Goal: Task Accomplishment & Management: Use online tool/utility

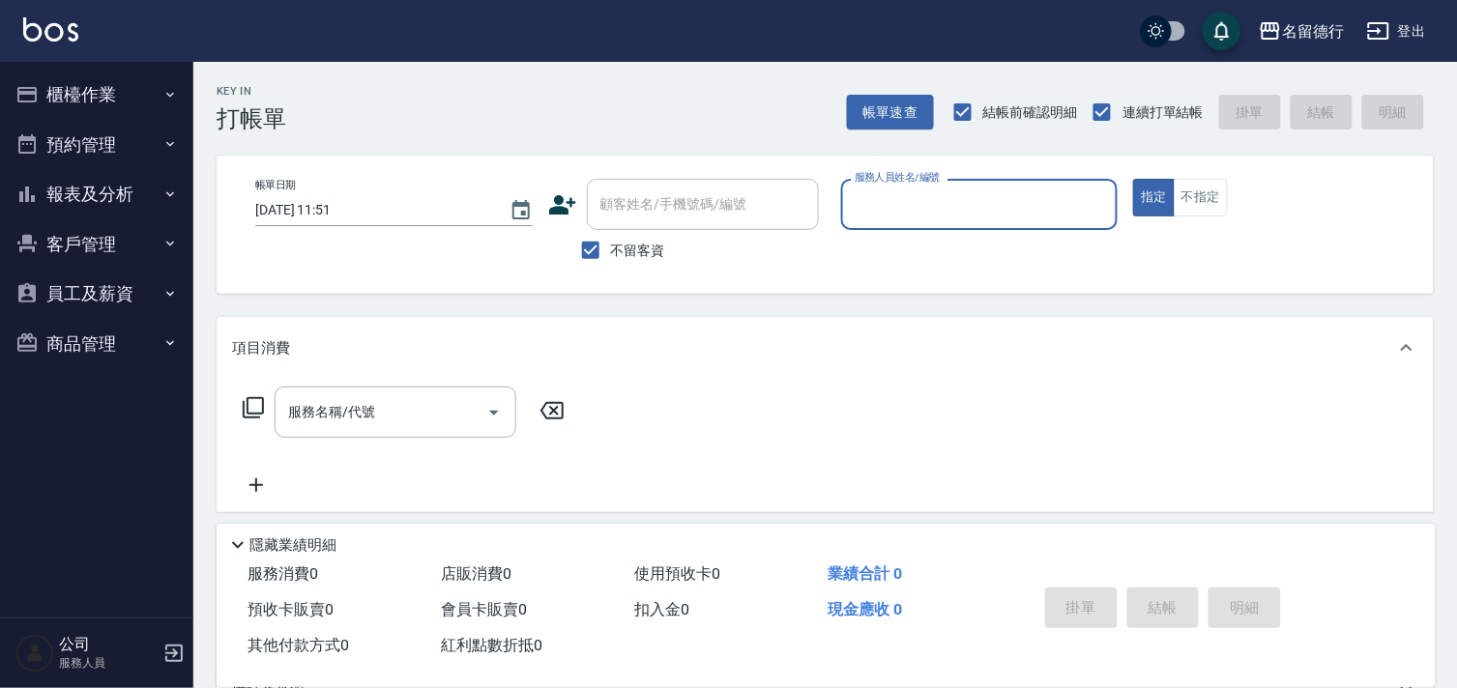
click at [934, 196] on input "服務人員姓名/編號" at bounding box center [980, 205] width 260 height 34
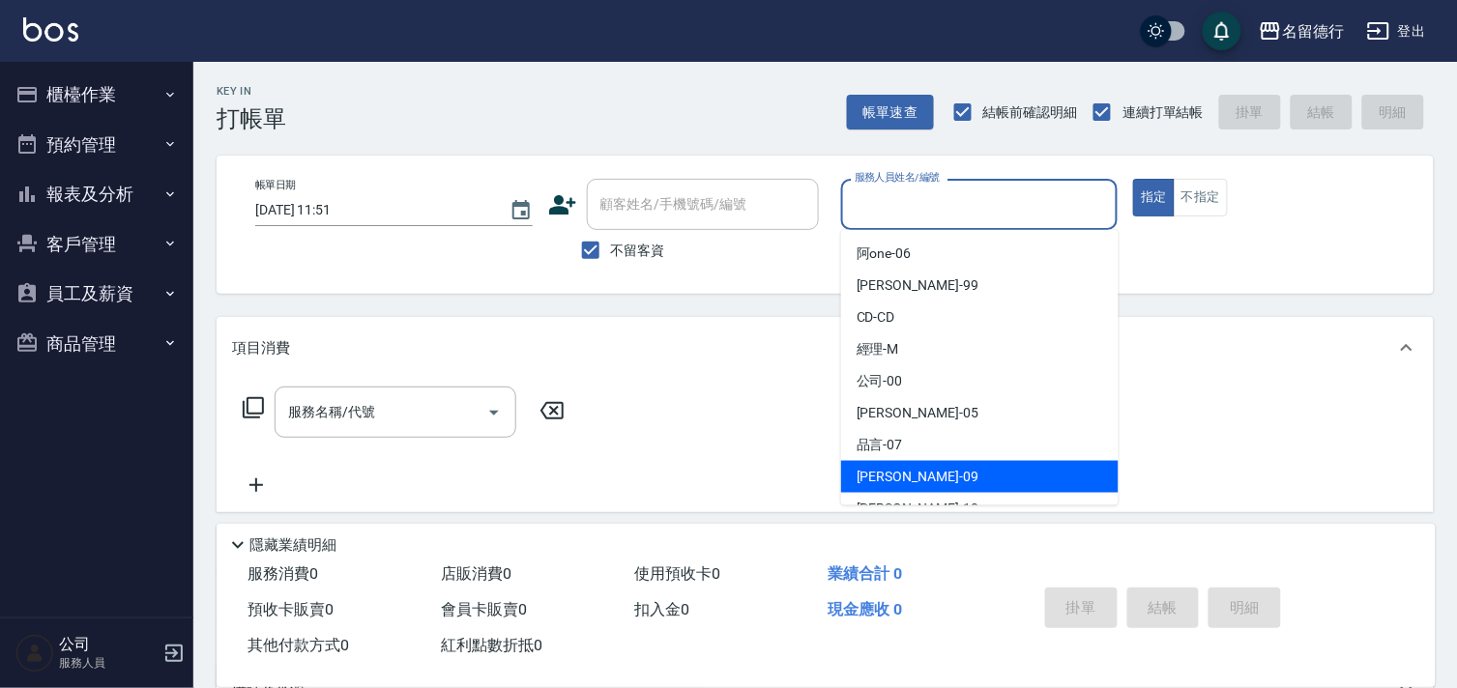
click at [885, 468] on span "[PERSON_NAME] -09" at bounding box center [917, 477] width 122 height 20
type input "[PERSON_NAME]-09"
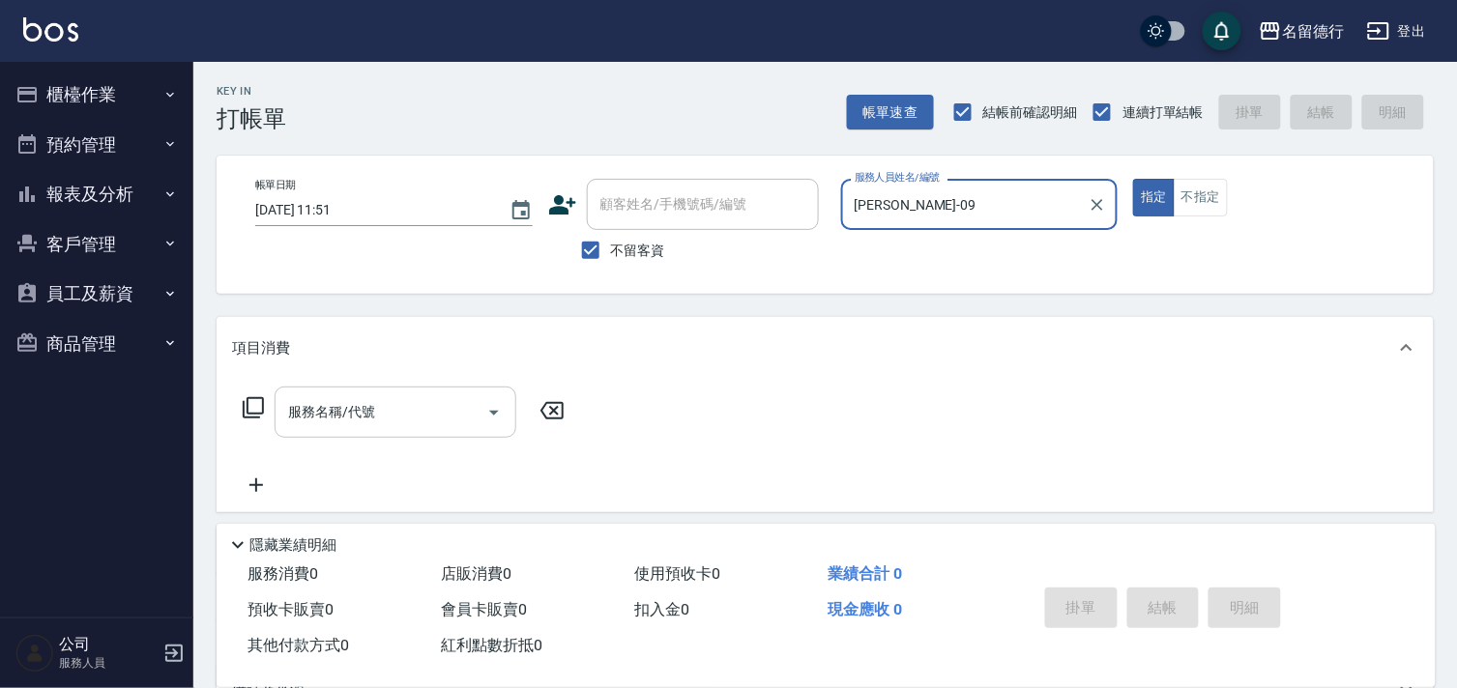
click at [452, 414] on input "服務名稱/代號" at bounding box center [380, 412] width 195 height 34
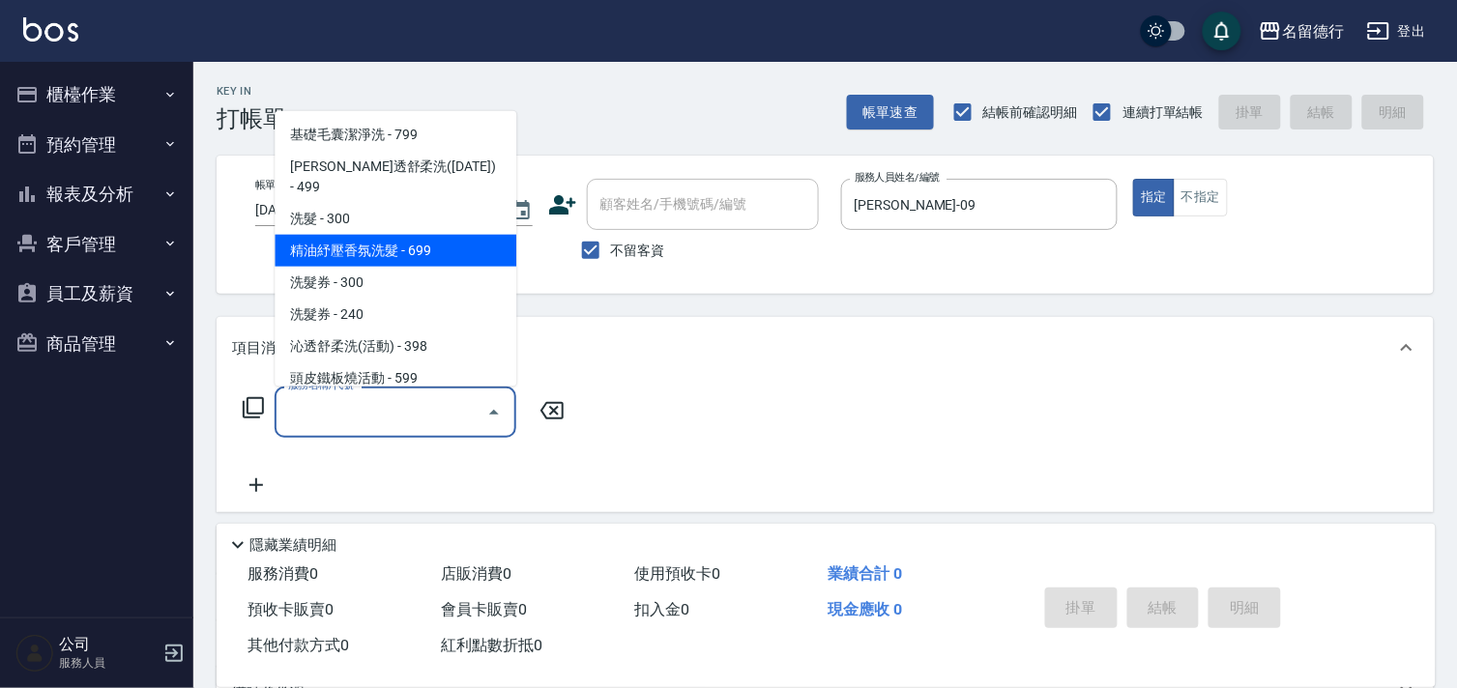
click at [385, 235] on span "精油紓壓香氛洗髮 - 699" at bounding box center [396, 251] width 242 height 32
type input "精油紓壓香氛洗髮(206)"
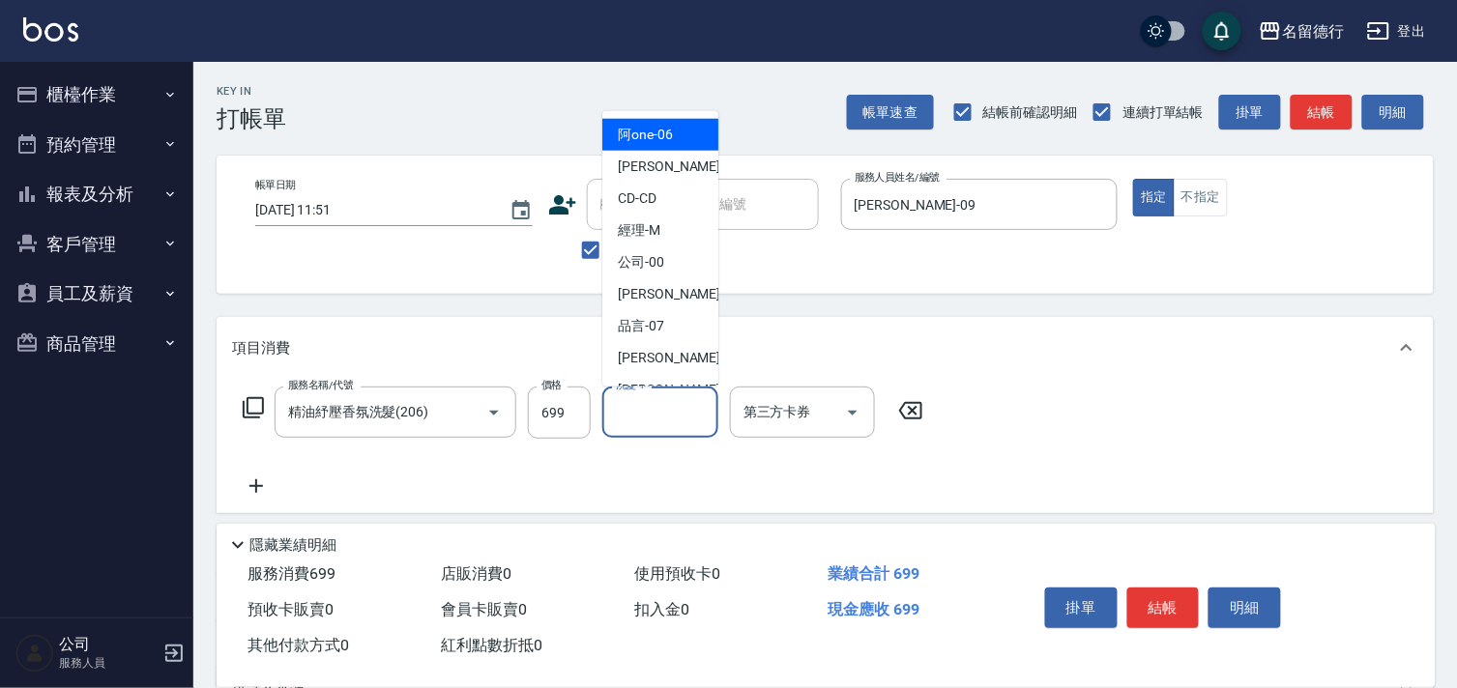
click at [661, 421] on input "洗髮-1" at bounding box center [660, 412] width 99 height 34
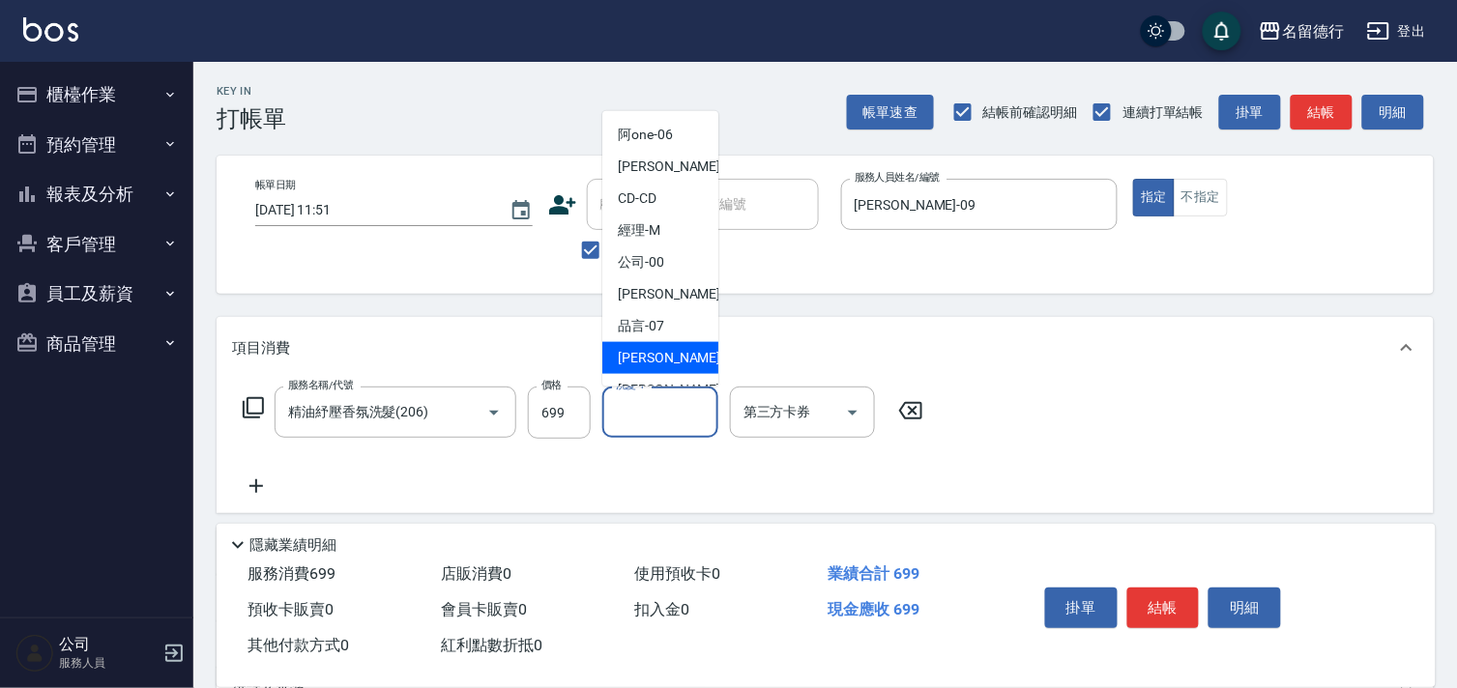
click at [653, 346] on div "[PERSON_NAME] -09" at bounding box center [660, 358] width 116 height 32
type input "[PERSON_NAME]-09"
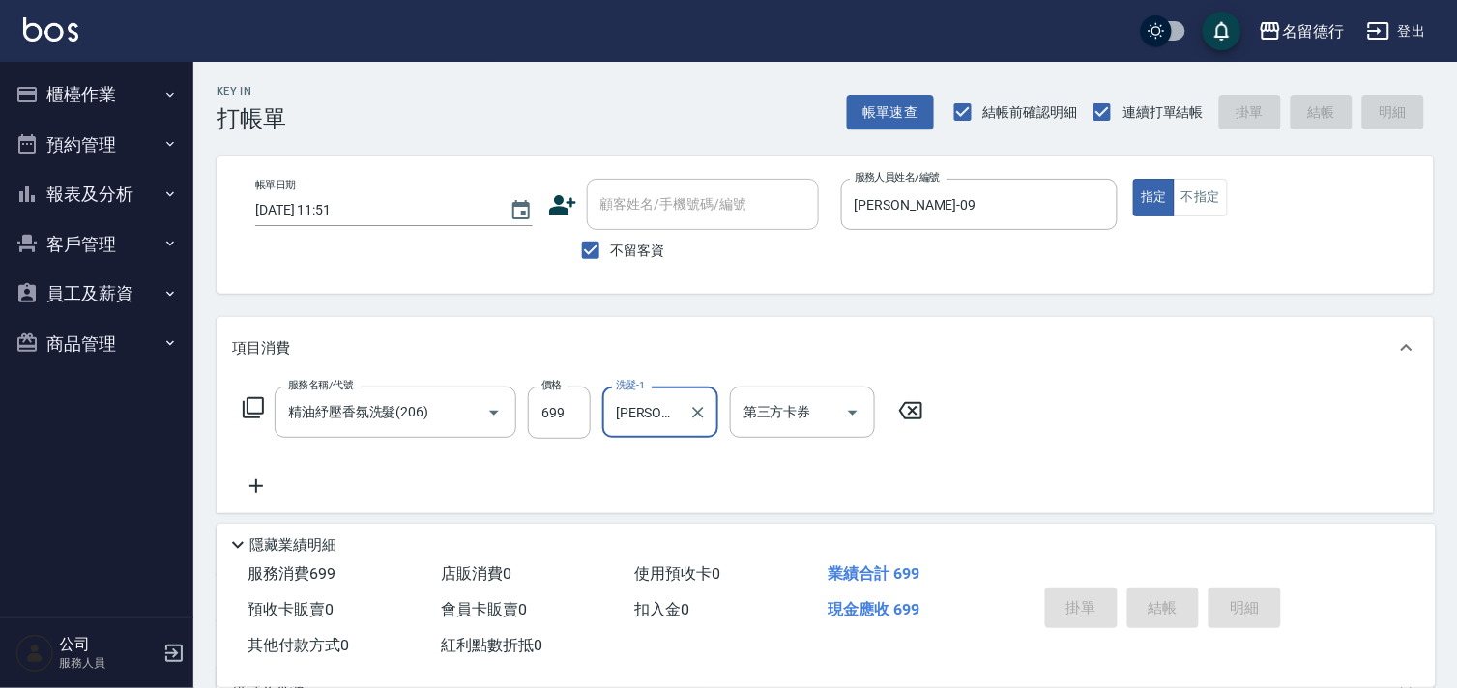
type input "[DATE] 12:14"
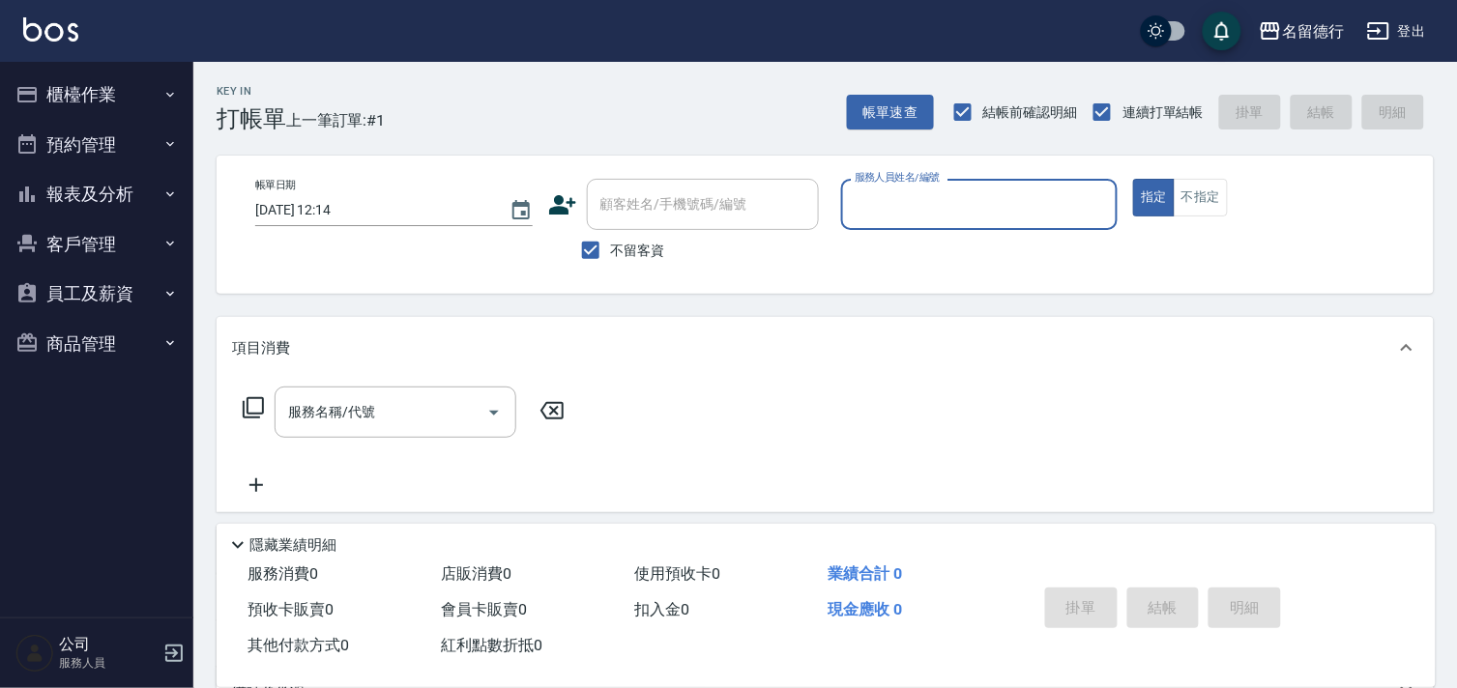
click at [726, 63] on div "Key In 打帳單 上一筆訂單:#1 帳單速查 結帳前確認明細 連續打單結帳 掛單 結帳 明細" at bounding box center [813, 97] width 1240 height 71
click at [1215, 194] on button "不指定" at bounding box center [1201, 198] width 54 height 38
click at [938, 201] on input "服務人員姓名/編號" at bounding box center [980, 205] width 260 height 34
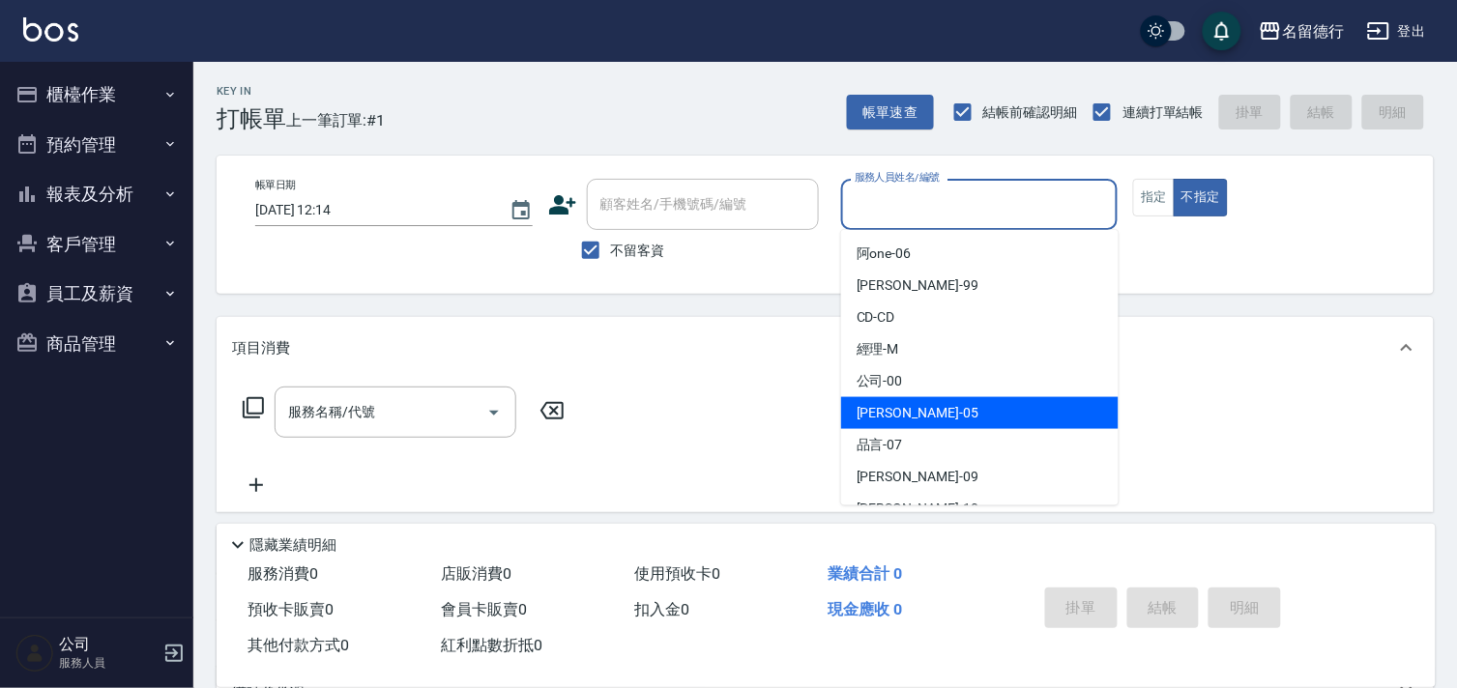
click at [962, 421] on div "[PERSON_NAME]-05" at bounding box center [979, 413] width 277 height 32
type input "[PERSON_NAME]-05"
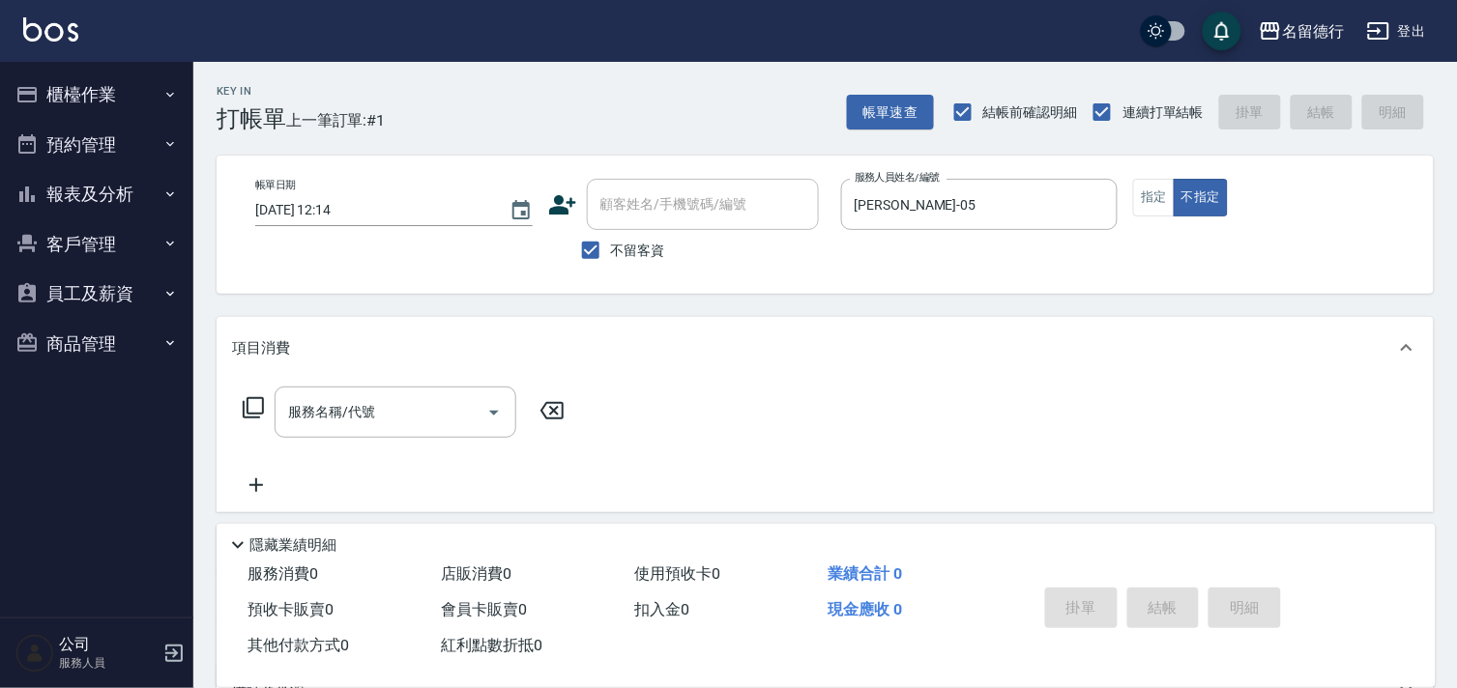
click at [262, 406] on icon at bounding box center [253, 407] width 21 height 21
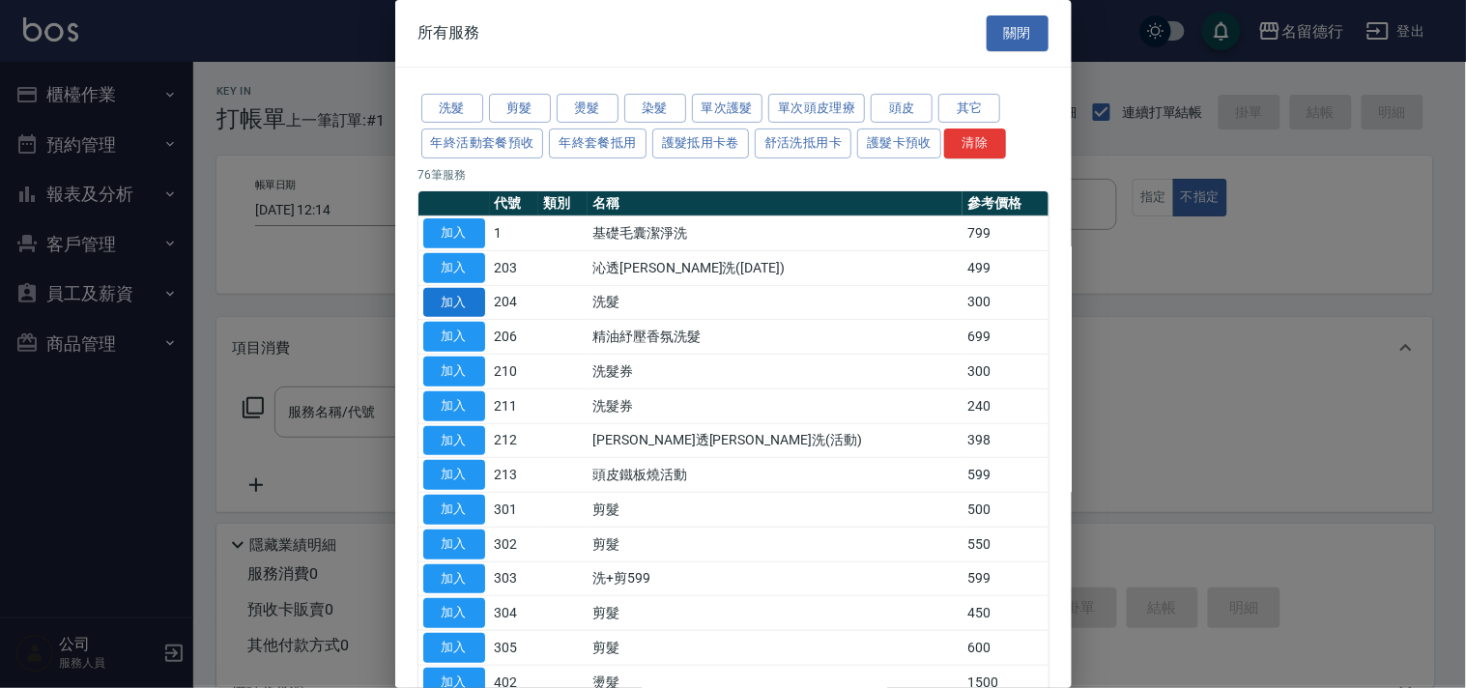
click at [449, 310] on button "加入" at bounding box center [454, 303] width 62 height 30
type input "洗髮(204)"
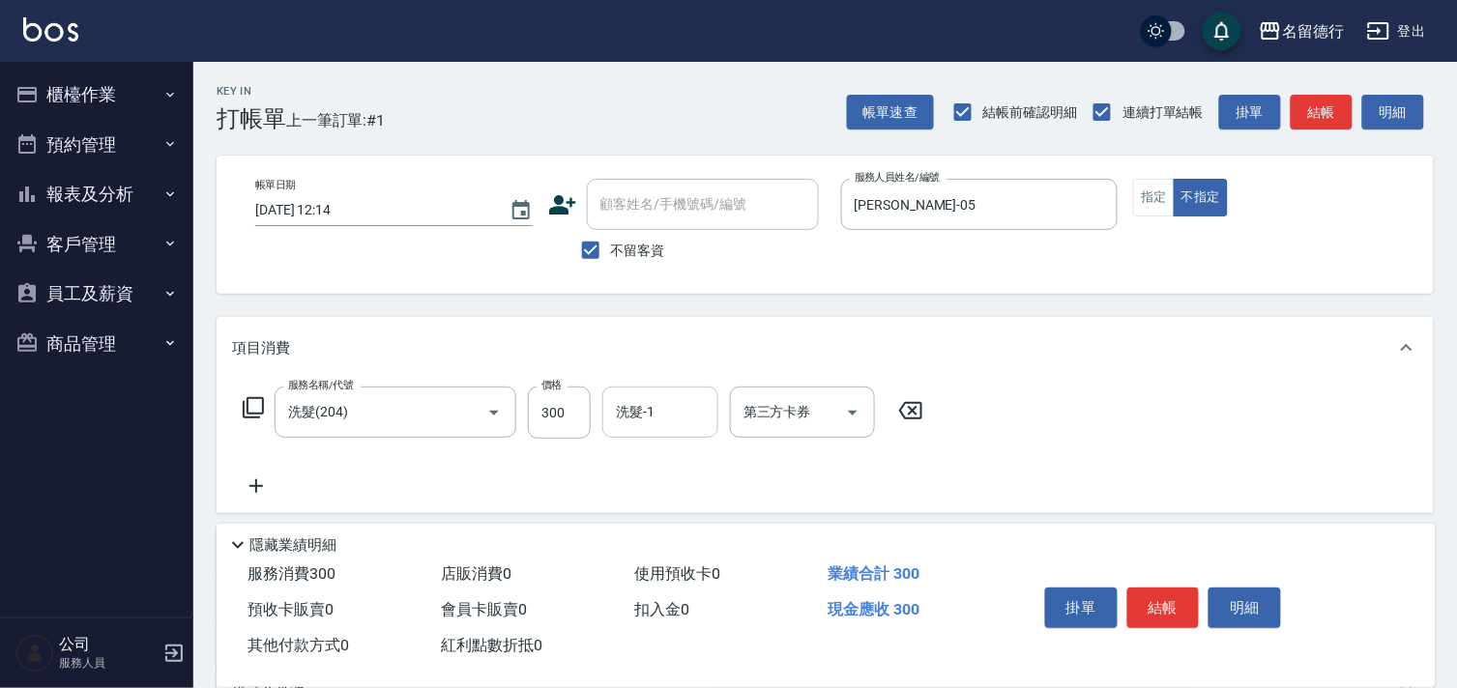
click at [694, 417] on input "洗髮-1" at bounding box center [660, 412] width 99 height 34
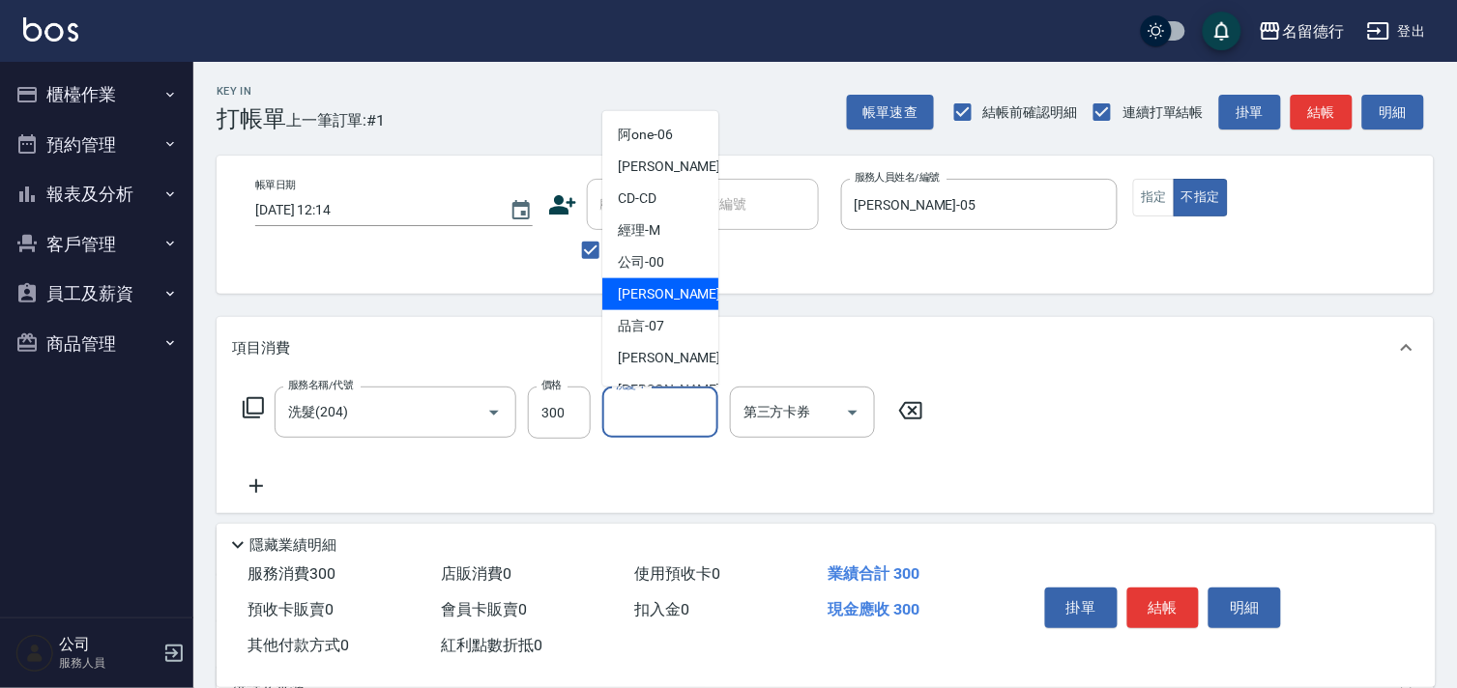
click at [679, 296] on div "[PERSON_NAME]-05" at bounding box center [660, 294] width 116 height 32
type input "[PERSON_NAME]-05"
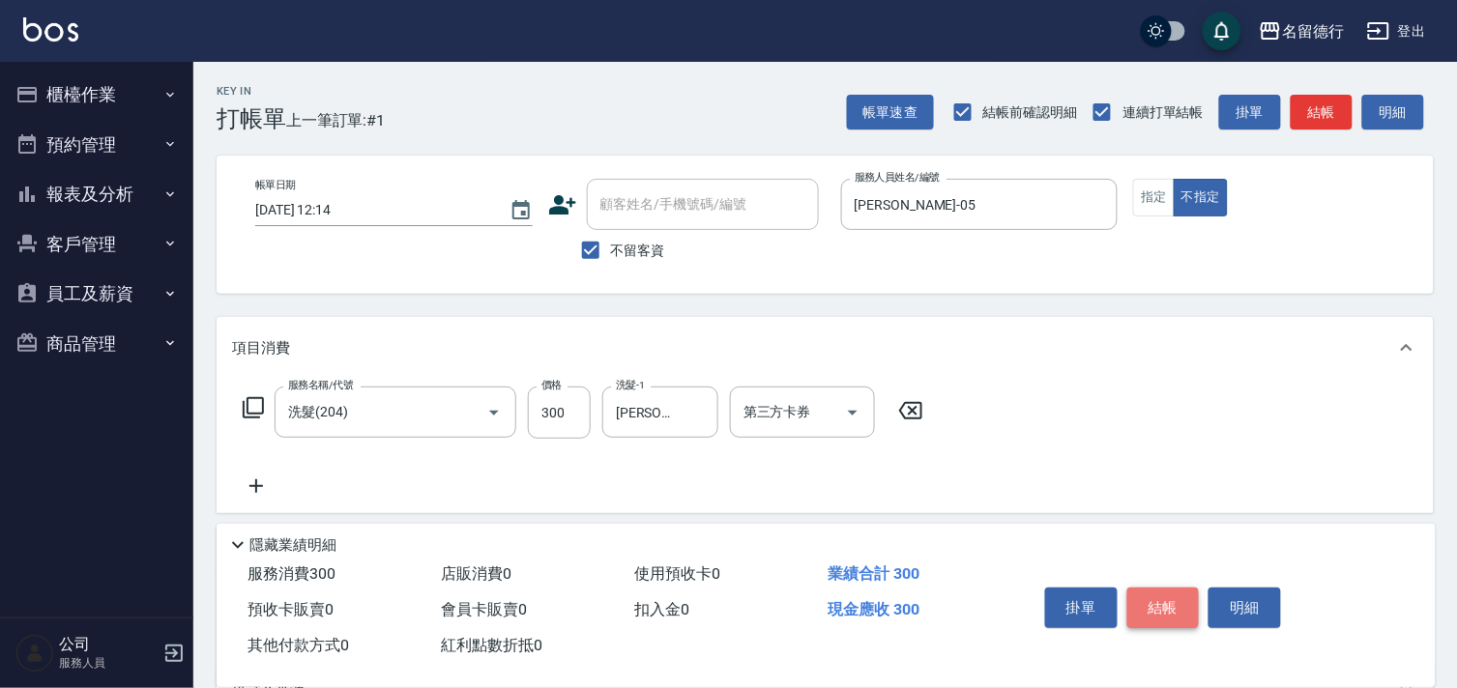
click at [1174, 594] on button "結帳" at bounding box center [1163, 608] width 72 height 41
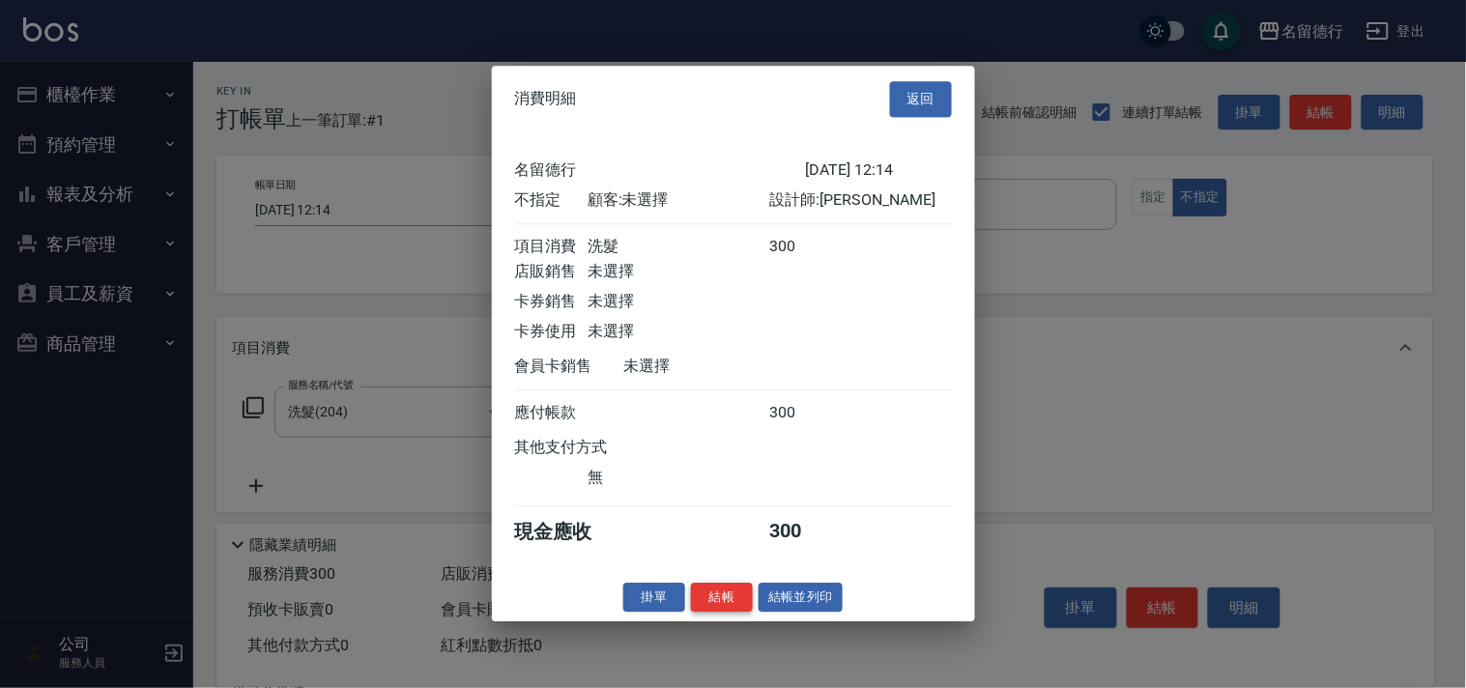
click at [719, 604] on button "結帳" at bounding box center [722, 598] width 62 height 30
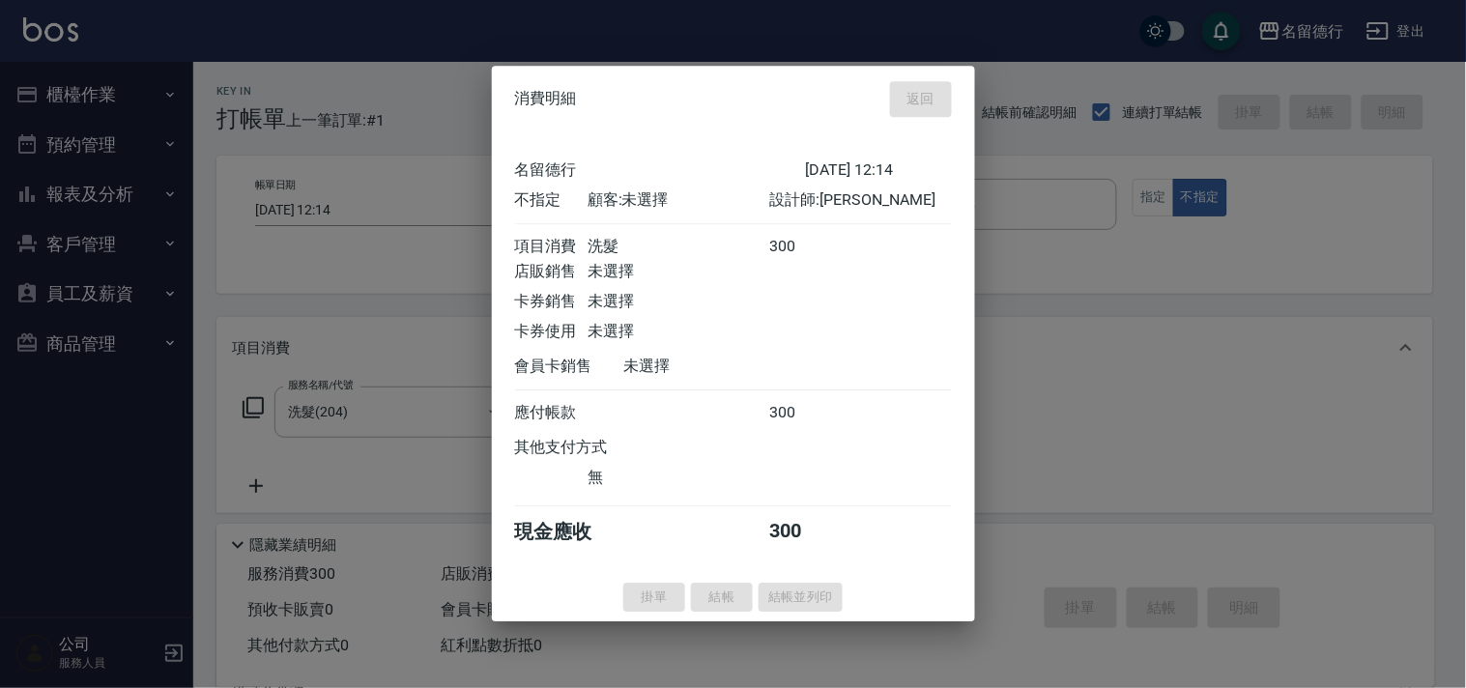
type input "[DATE] 12:49"
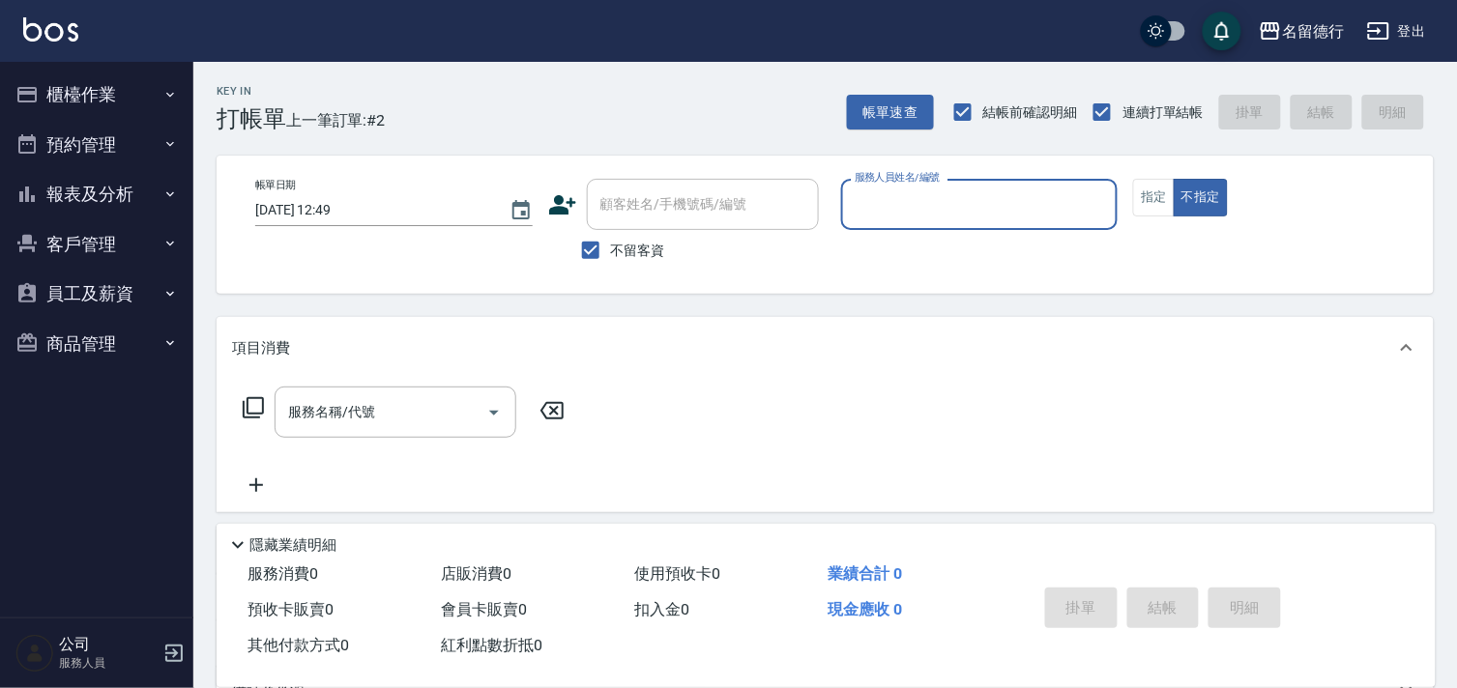
click at [107, 101] on button "櫃檯作業" at bounding box center [97, 95] width 178 height 50
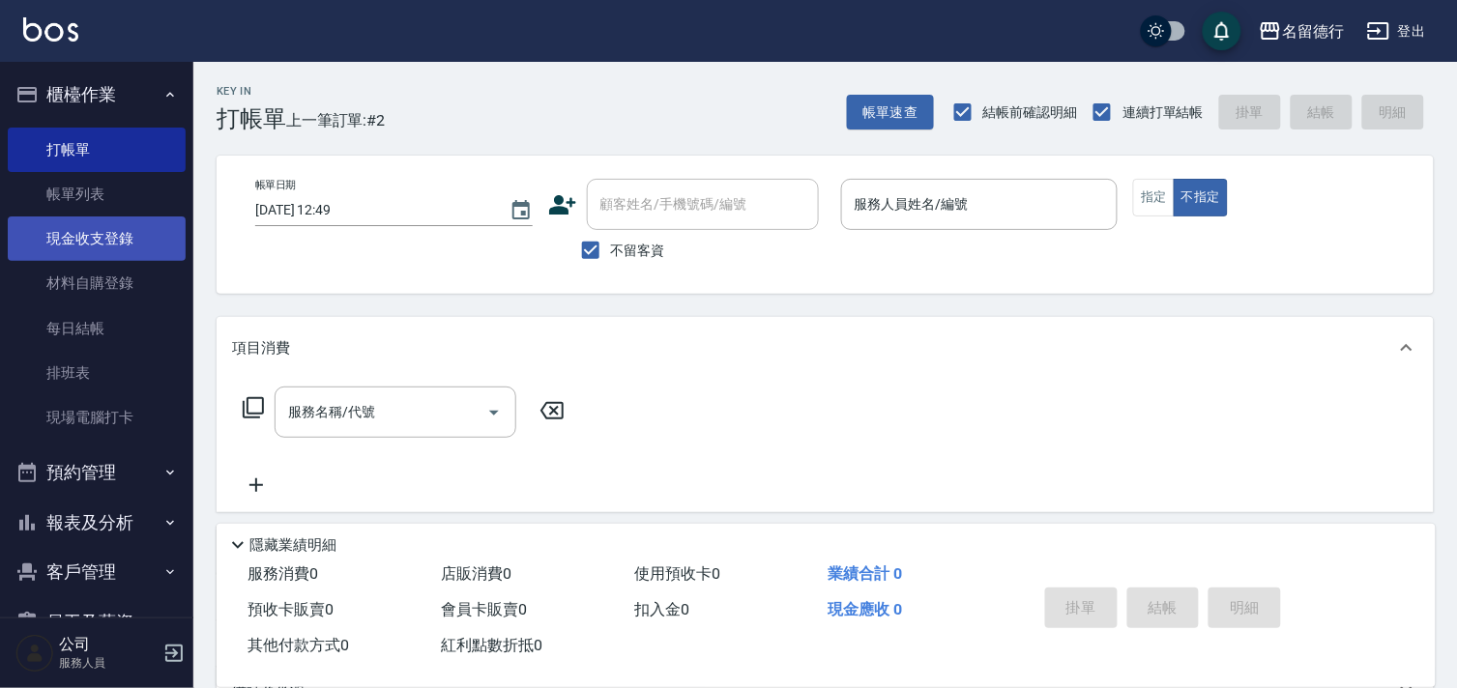
click at [130, 235] on link "現金收支登錄" at bounding box center [97, 239] width 178 height 44
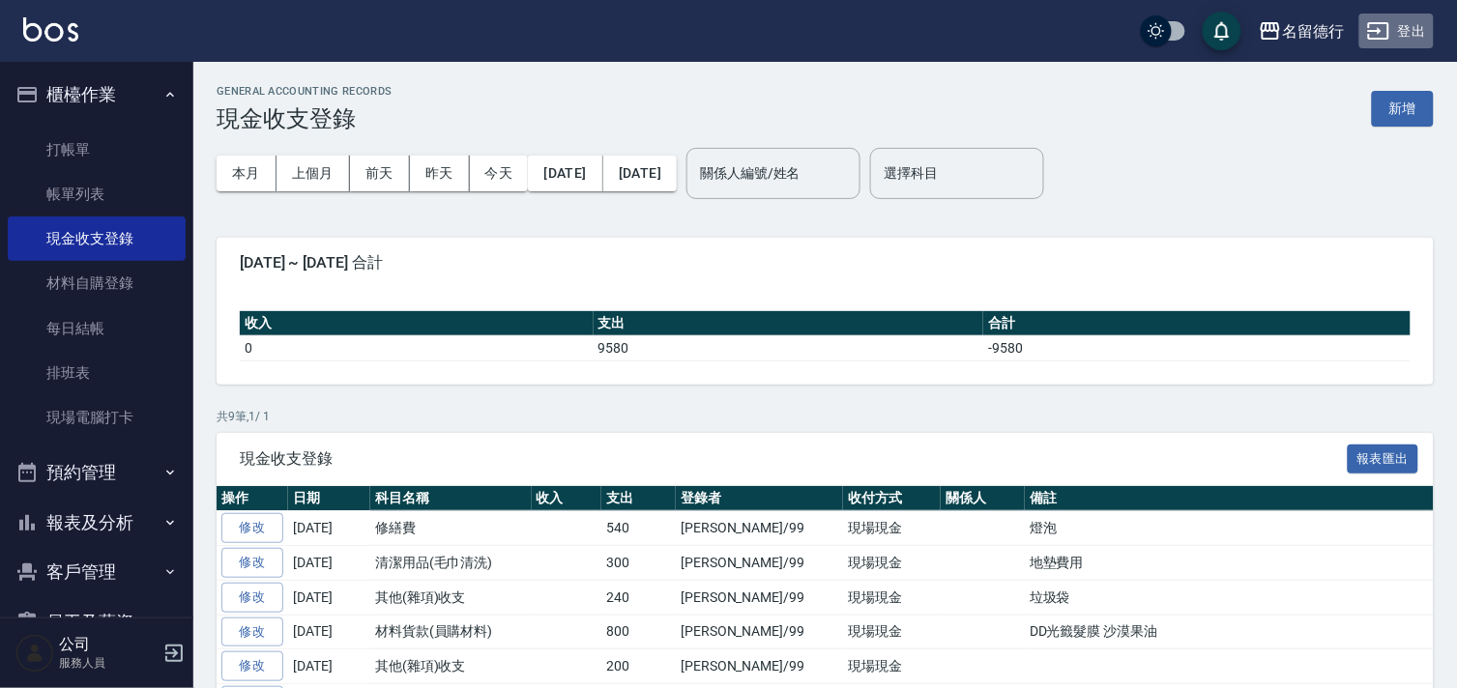
click at [1406, 30] on button "登出" at bounding box center [1396, 32] width 74 height 36
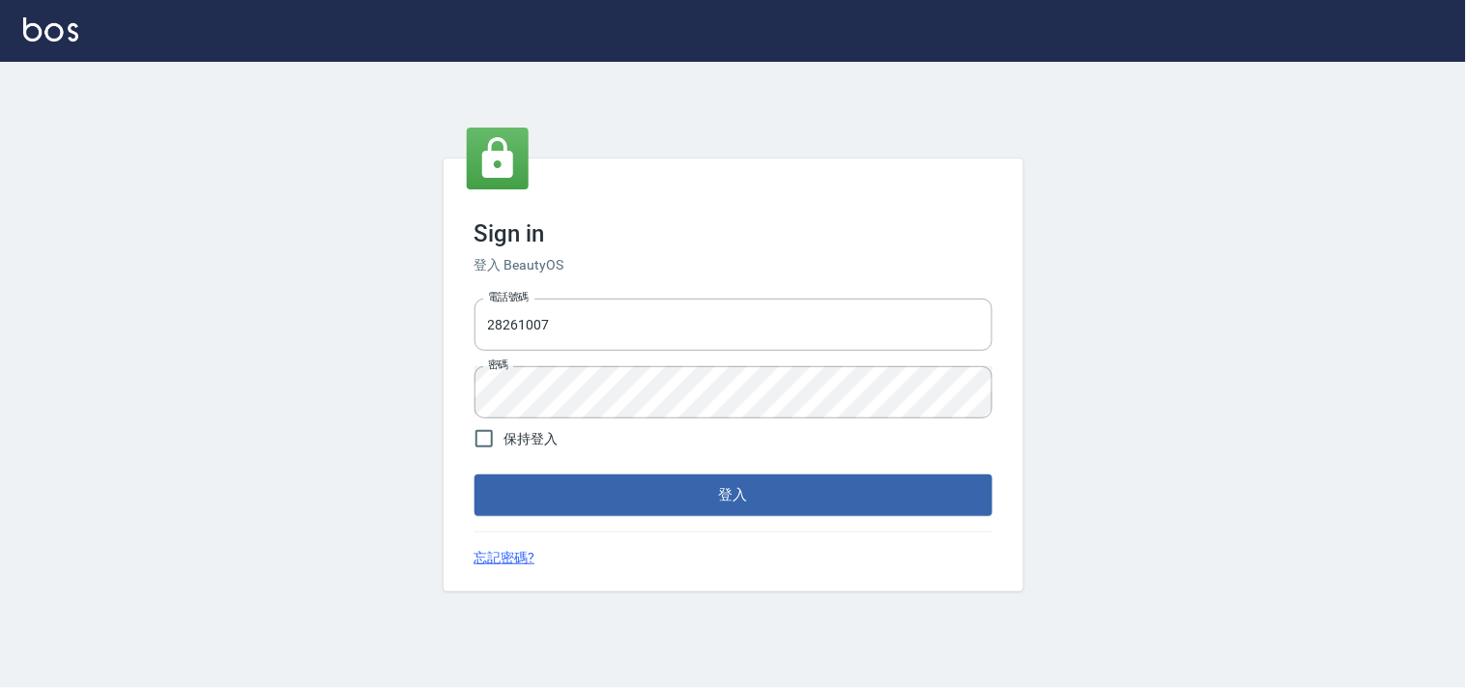
click at [645, 352] on div "電話號碼 28261007 電話號碼 密碼 密碼" at bounding box center [734, 358] width 534 height 135
click at [638, 327] on input "28261007" at bounding box center [734, 325] width 518 height 52
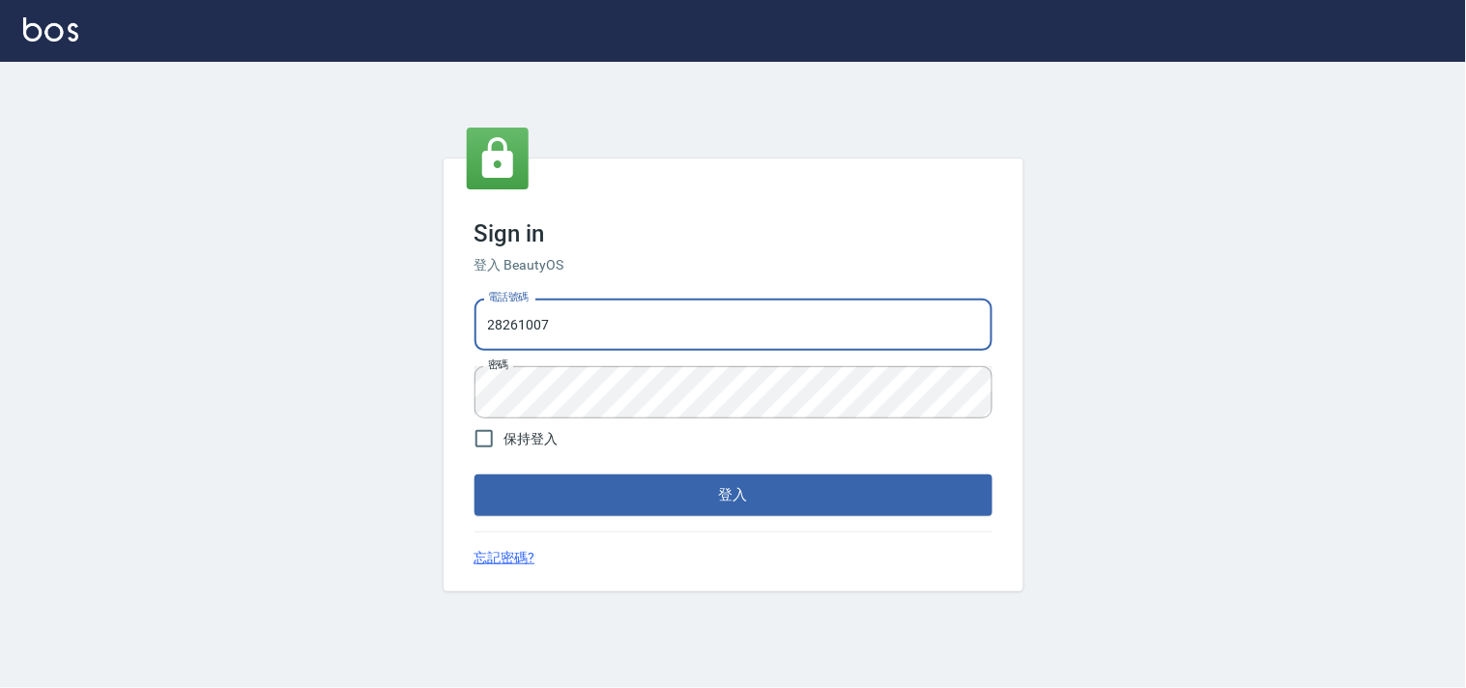
type input "0955582961"
click at [648, 499] on button "登入" at bounding box center [734, 495] width 518 height 41
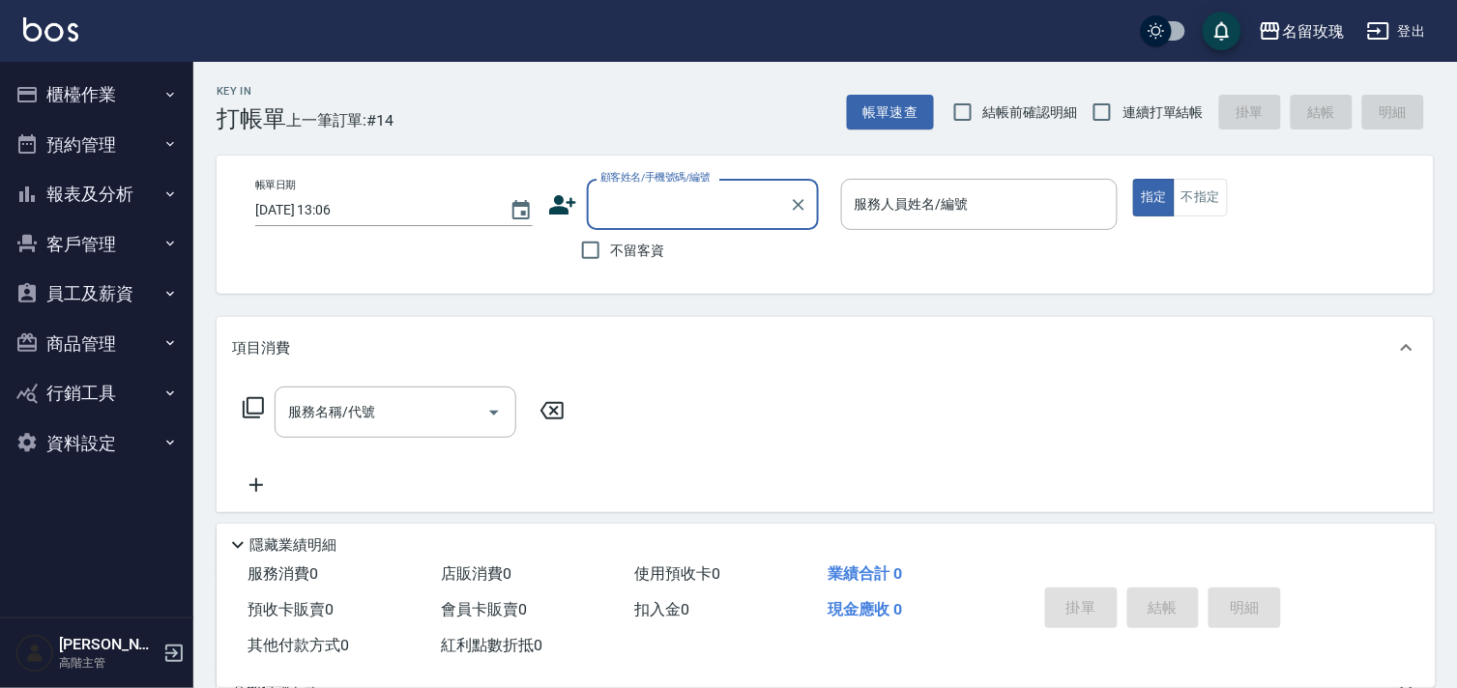
click at [97, 89] on button "櫃檯作業" at bounding box center [97, 95] width 178 height 50
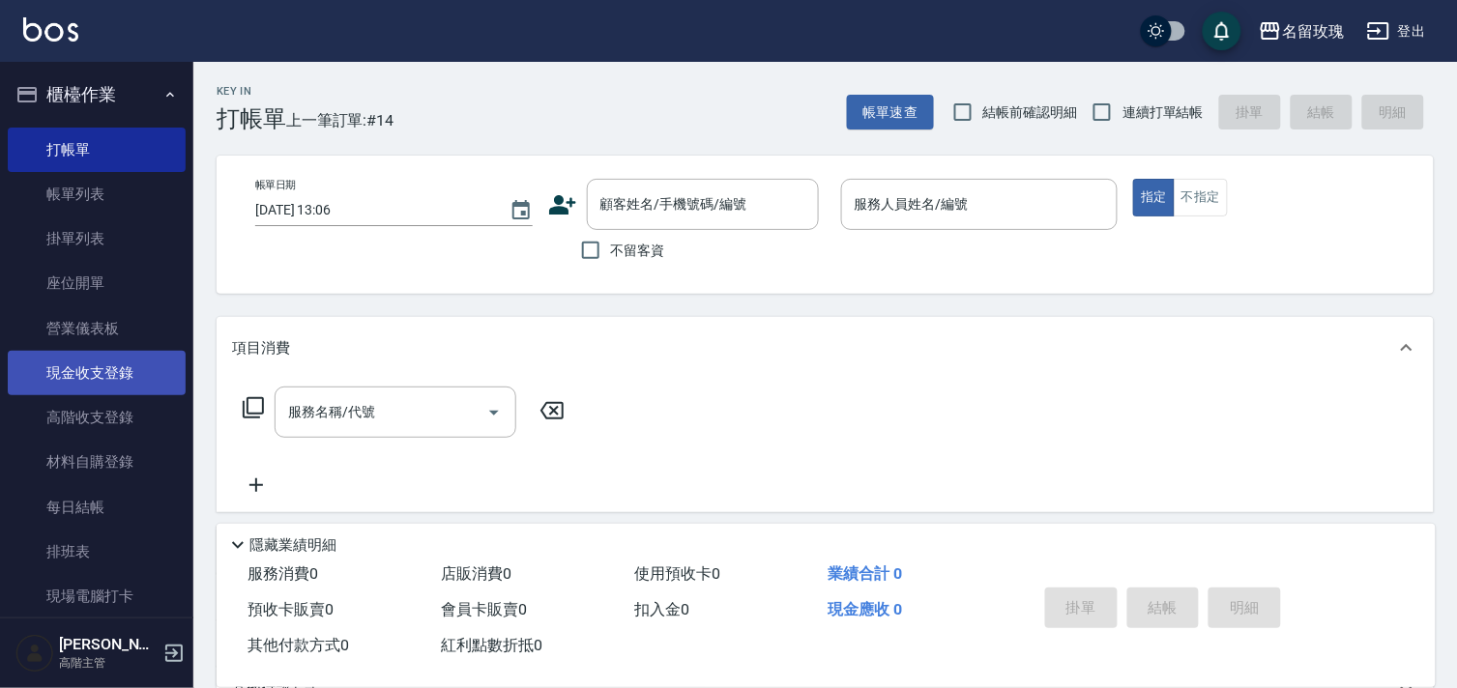
click at [111, 387] on link "現金收支登錄" at bounding box center [97, 373] width 178 height 44
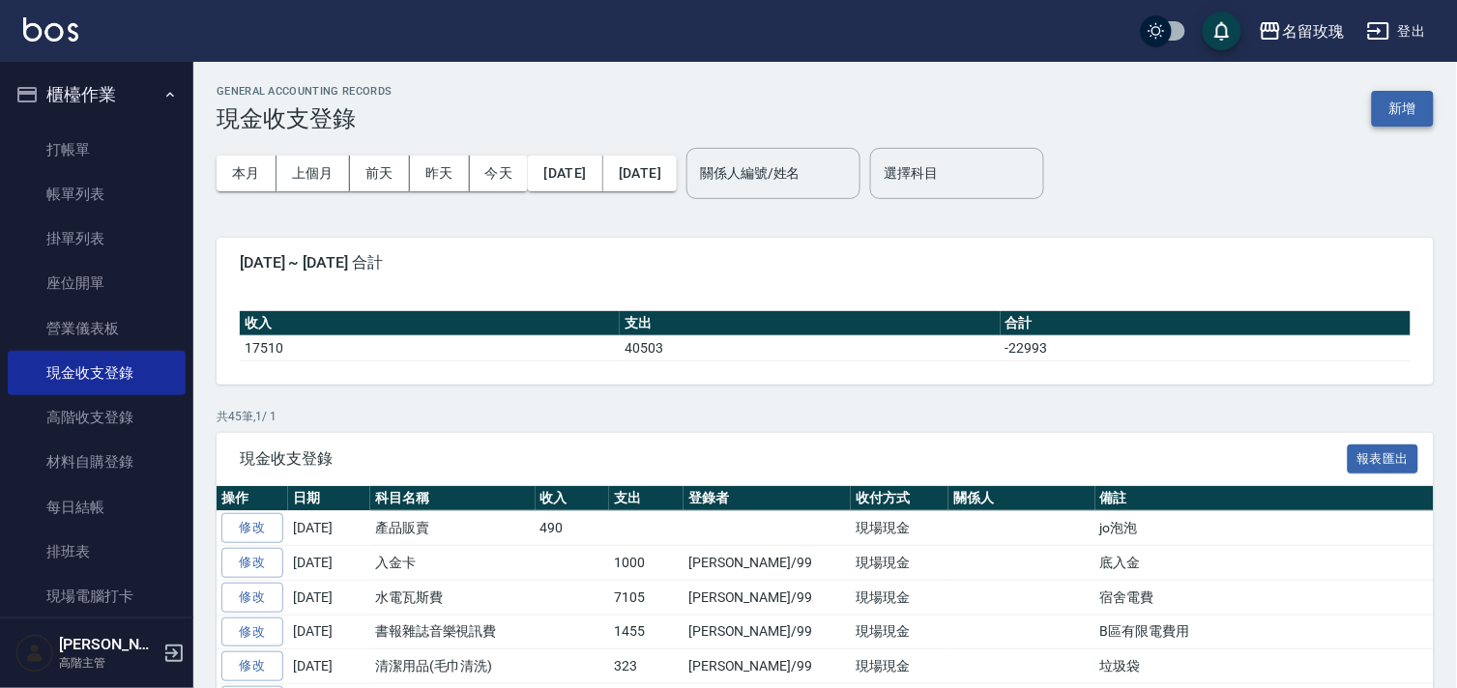
click at [1403, 101] on button "新增" at bounding box center [1403, 109] width 62 height 36
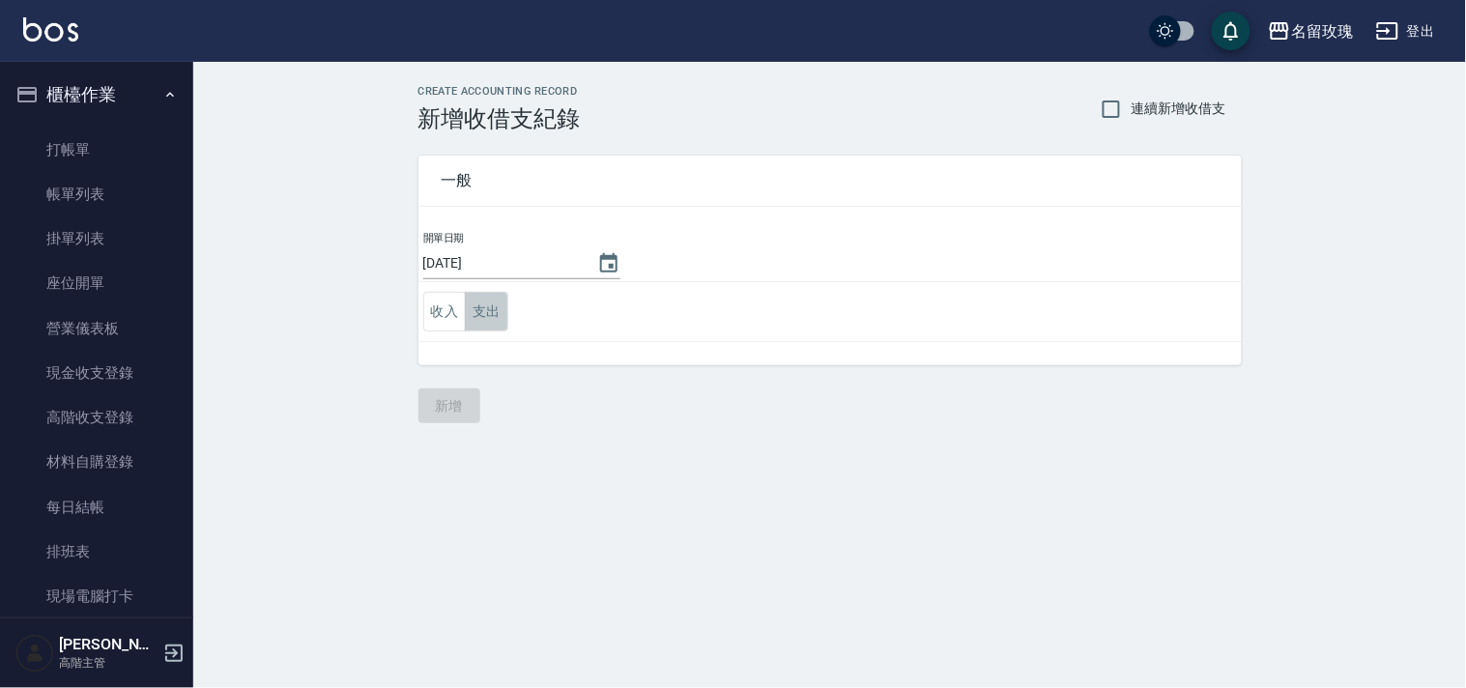
click at [490, 309] on button "支出" at bounding box center [486, 312] width 43 height 40
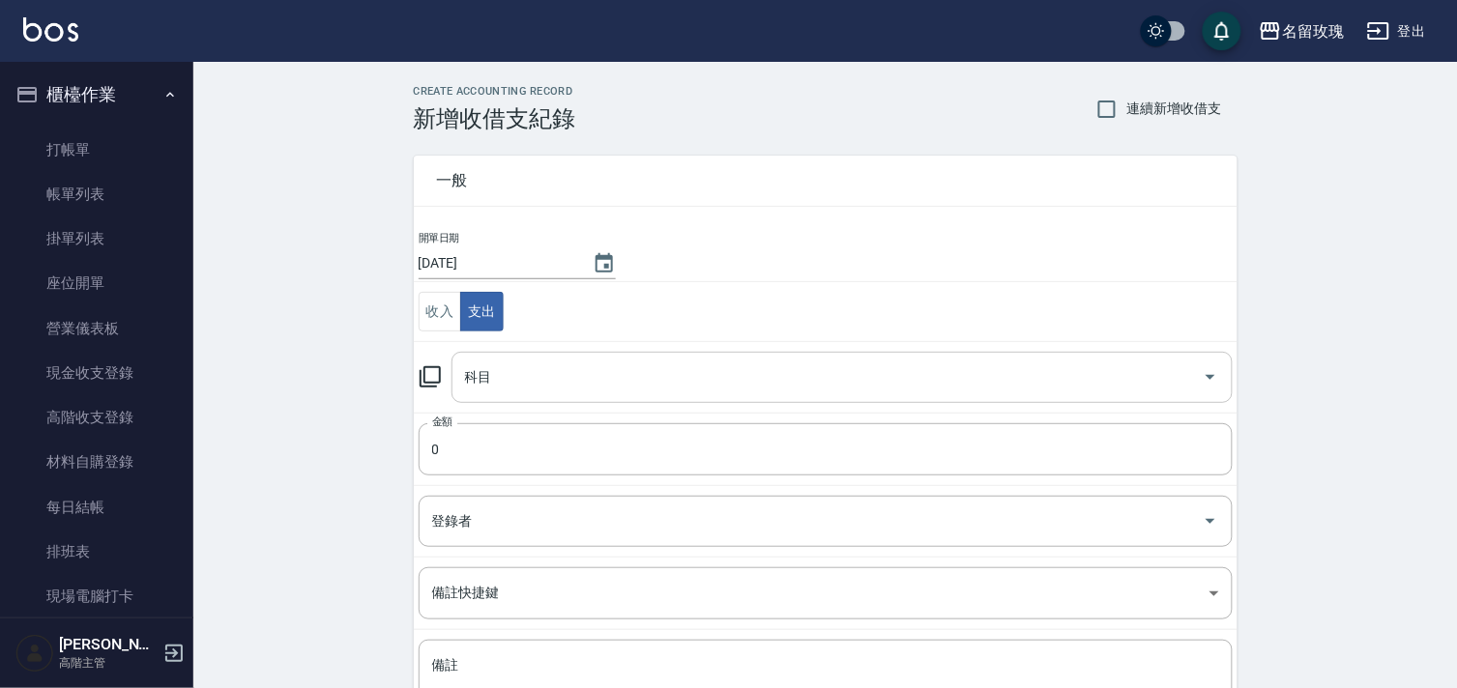
click at [476, 365] on input "科目" at bounding box center [827, 378] width 735 height 34
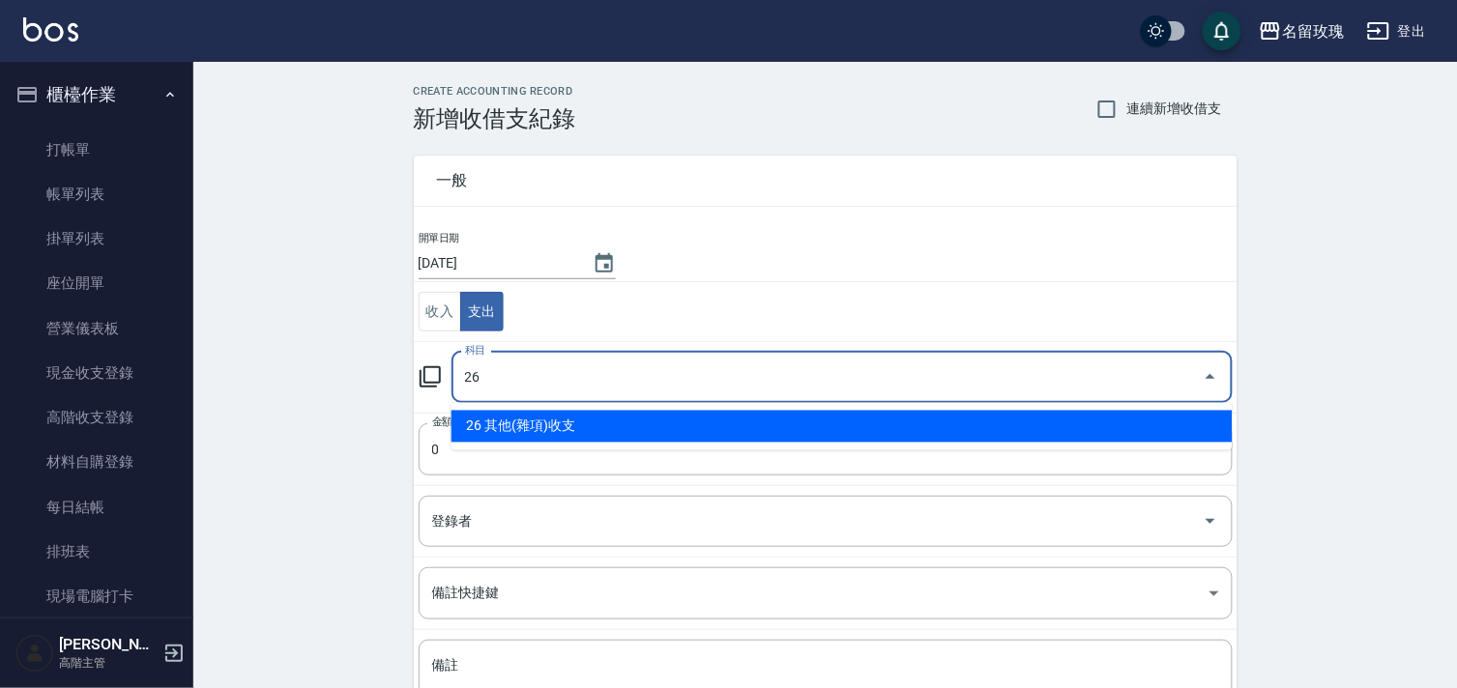
type input "26 其他(雜項)收支"
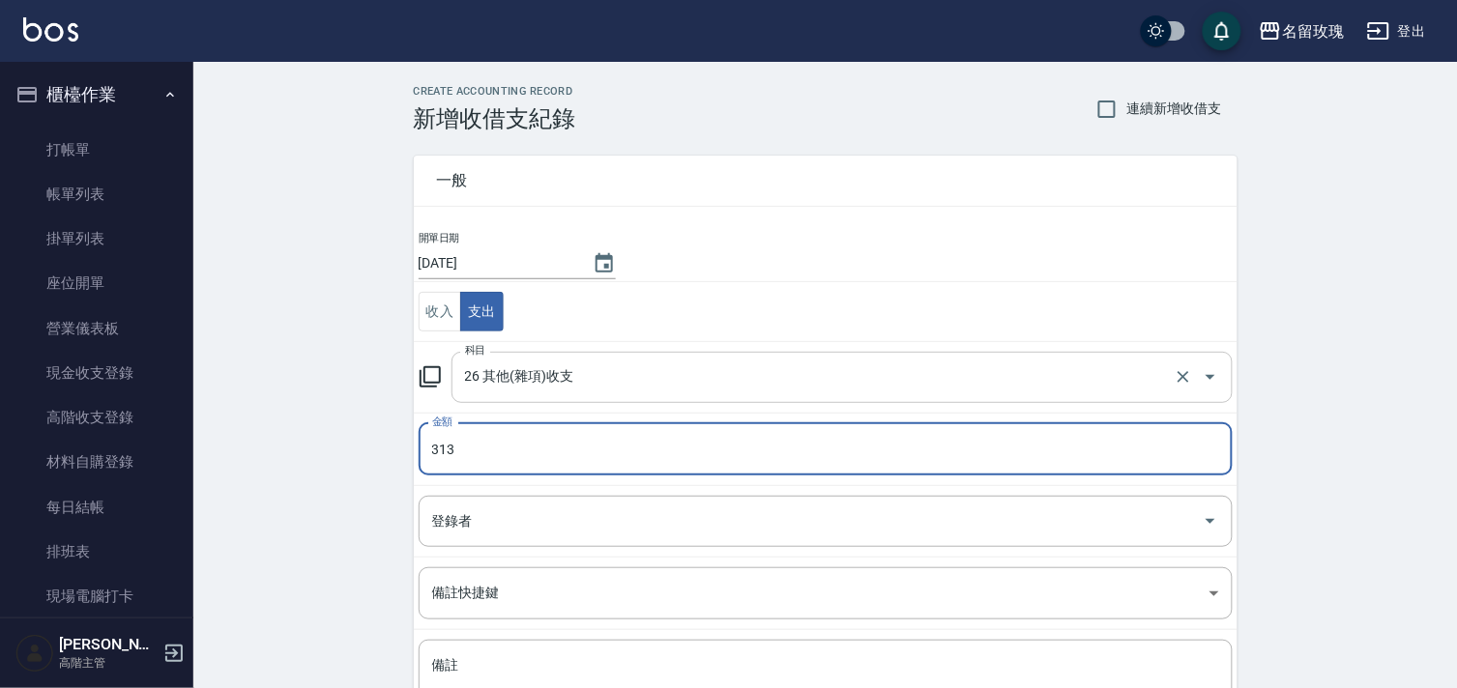
type input "313"
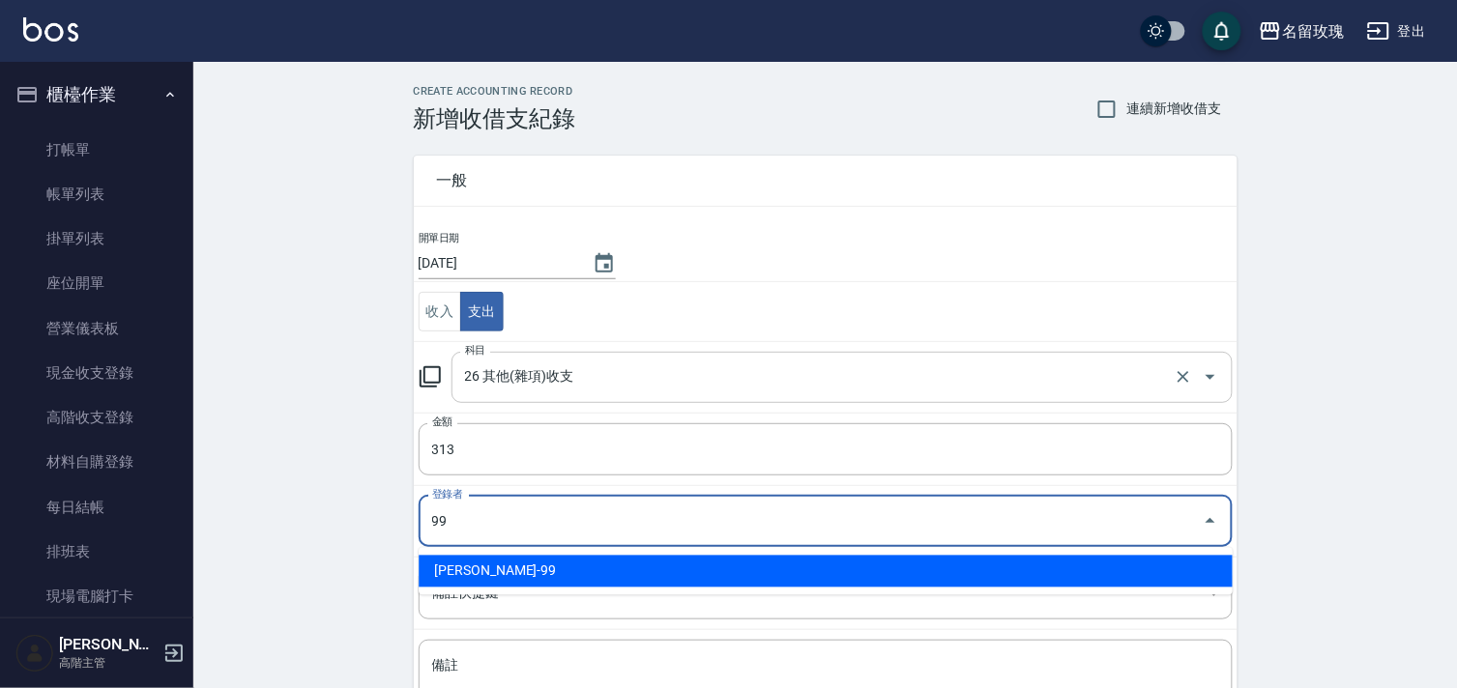
type input "劉期成-99"
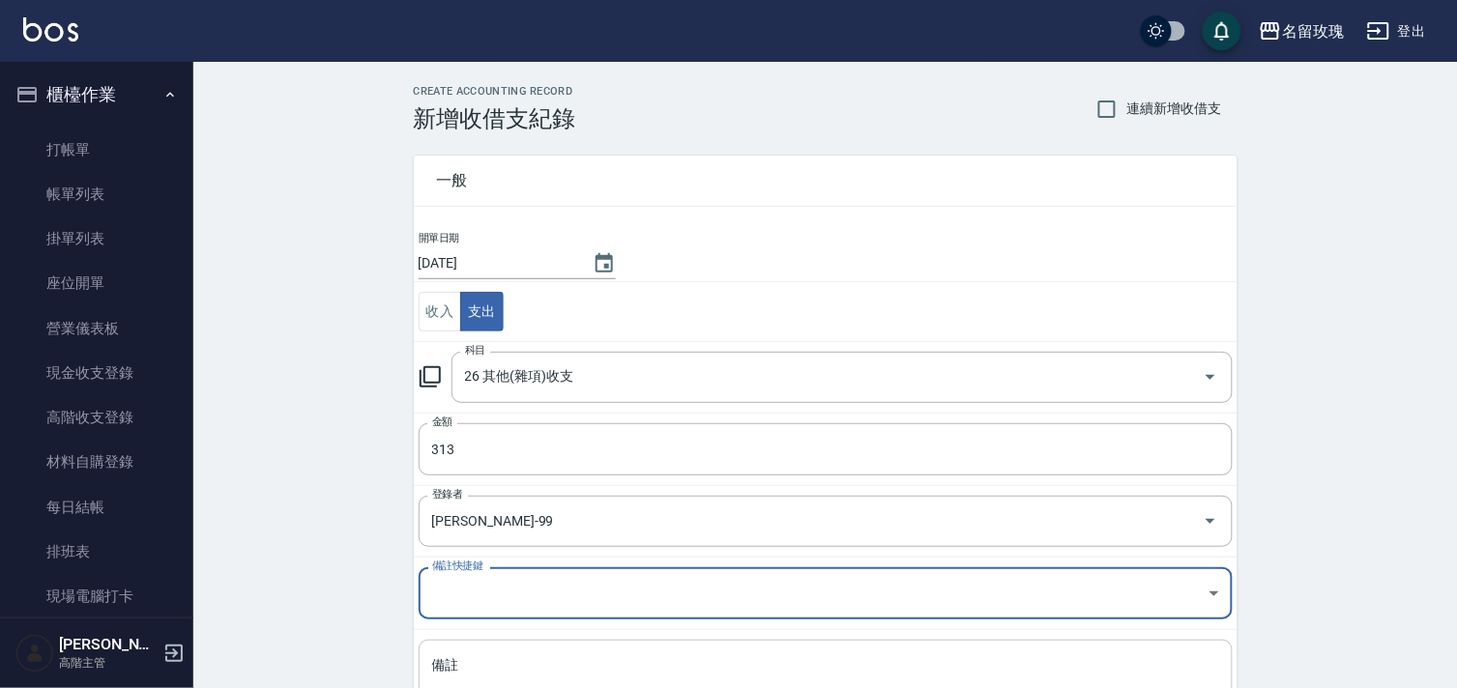
click at [591, 664] on textarea "備註" at bounding box center [825, 689] width 787 height 66
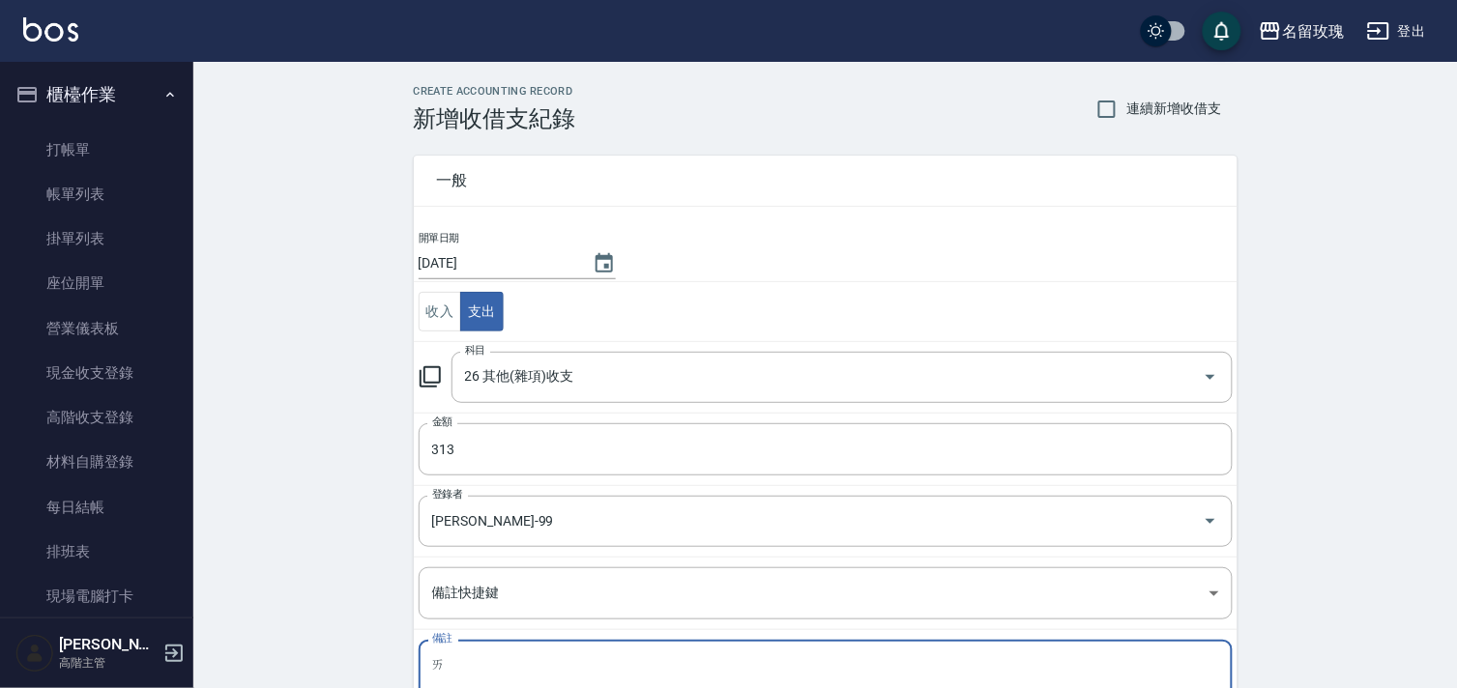
type textarea "愛"
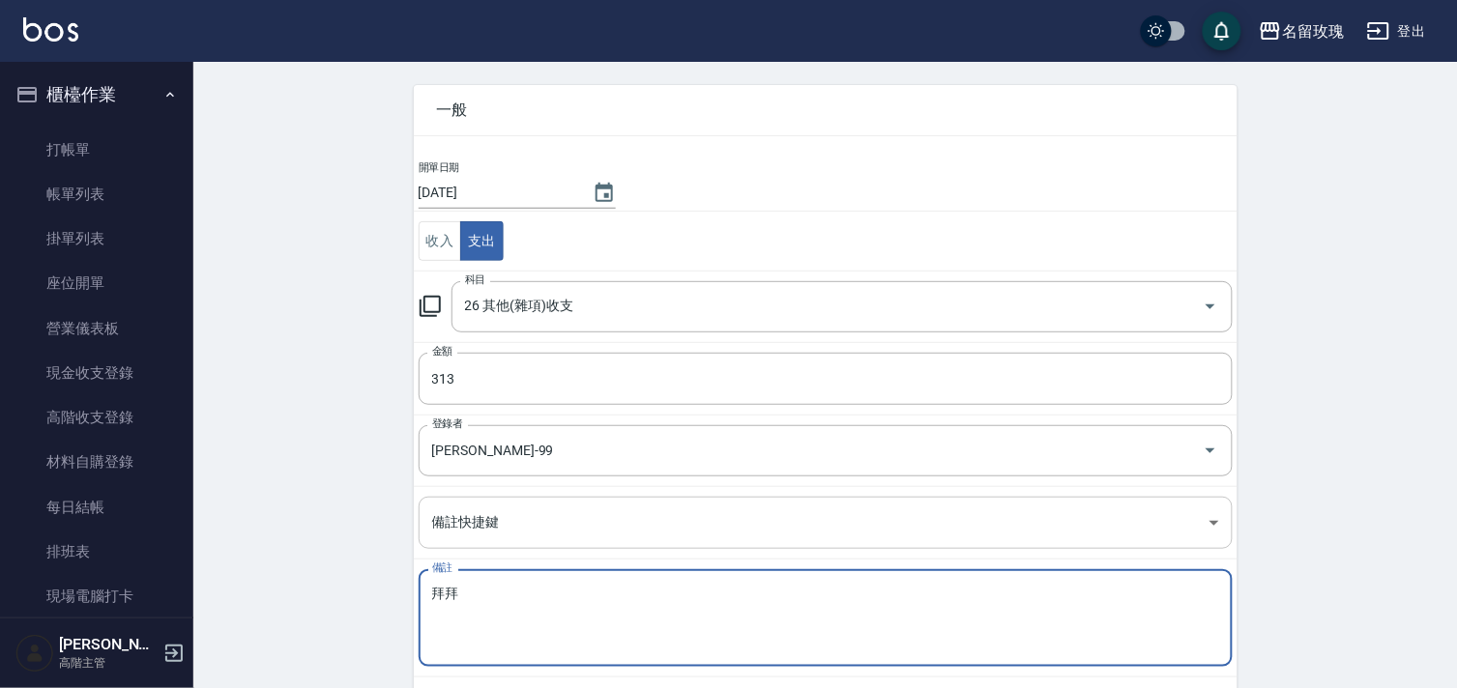
scroll to position [165, 0]
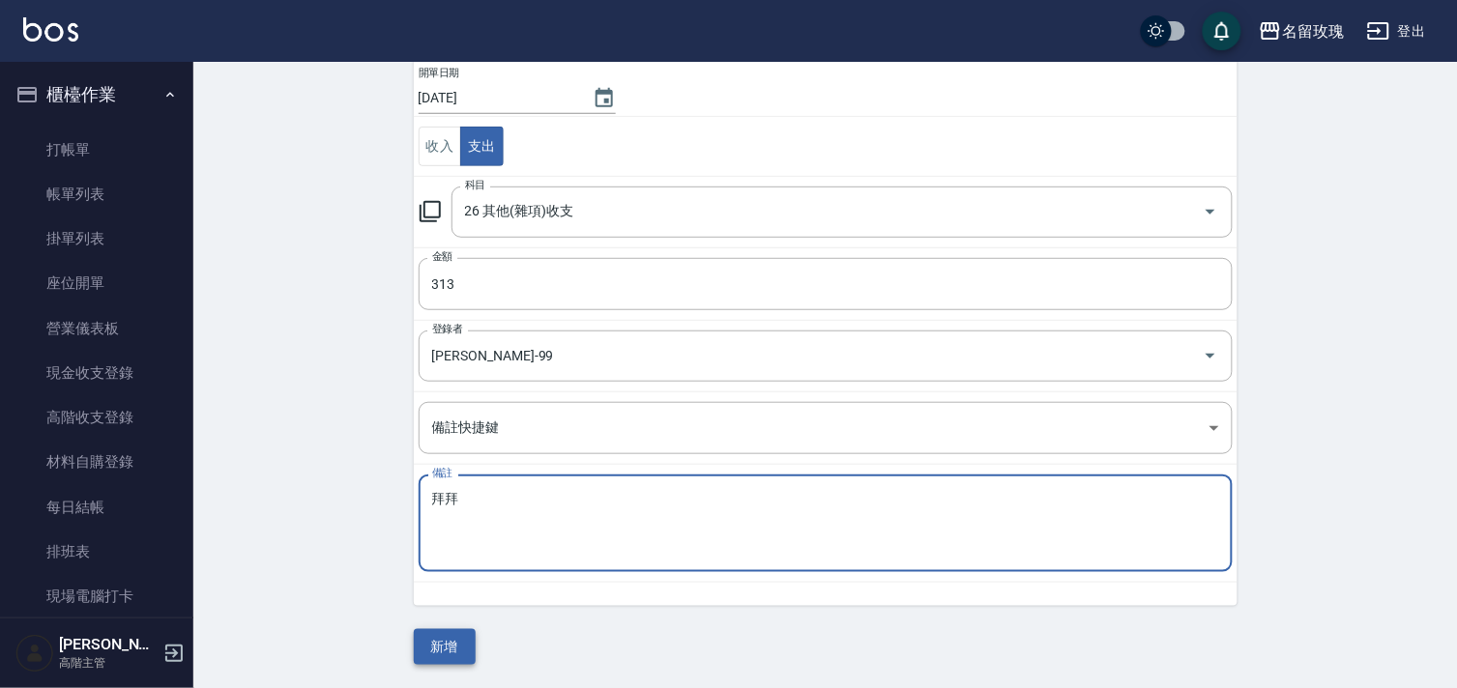
type textarea "拜拜"
click at [449, 643] on button "新增" at bounding box center [445, 647] width 62 height 36
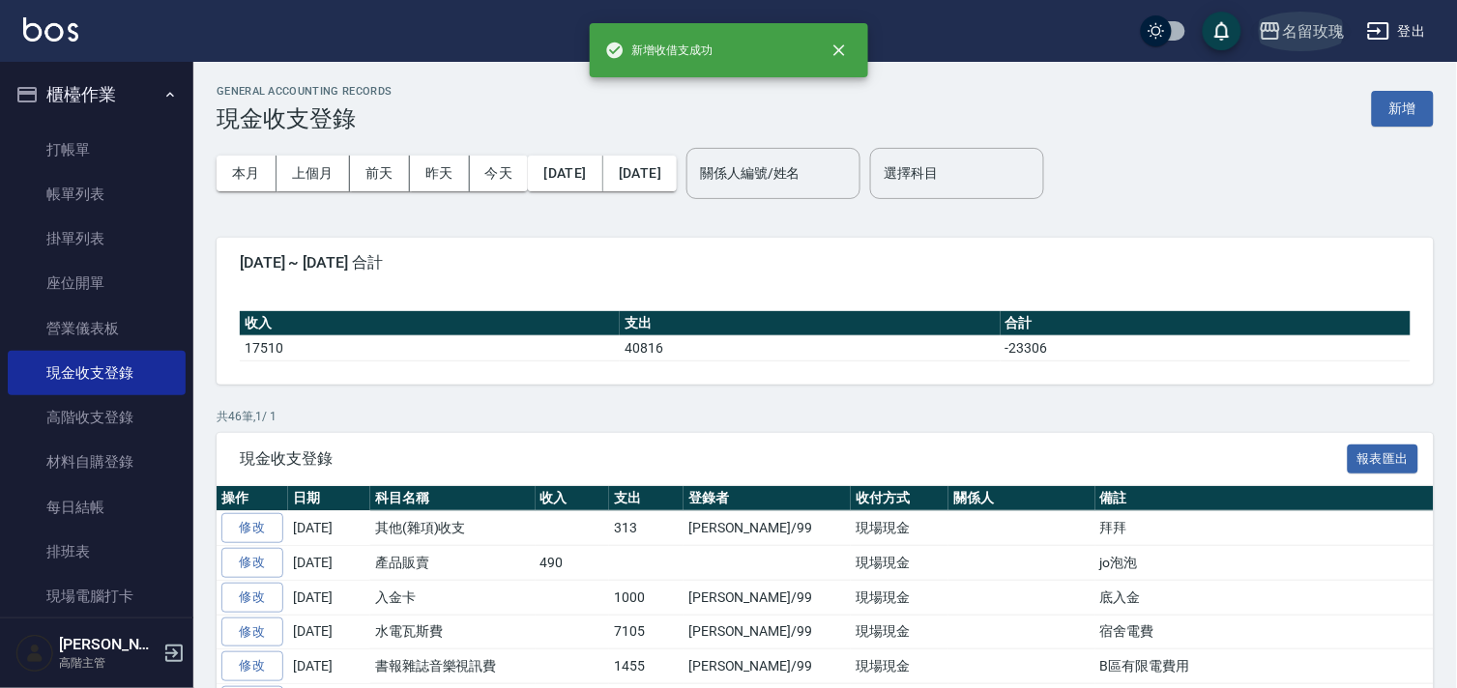
click at [1300, 35] on div "名留玫瑰" at bounding box center [1313, 31] width 62 height 24
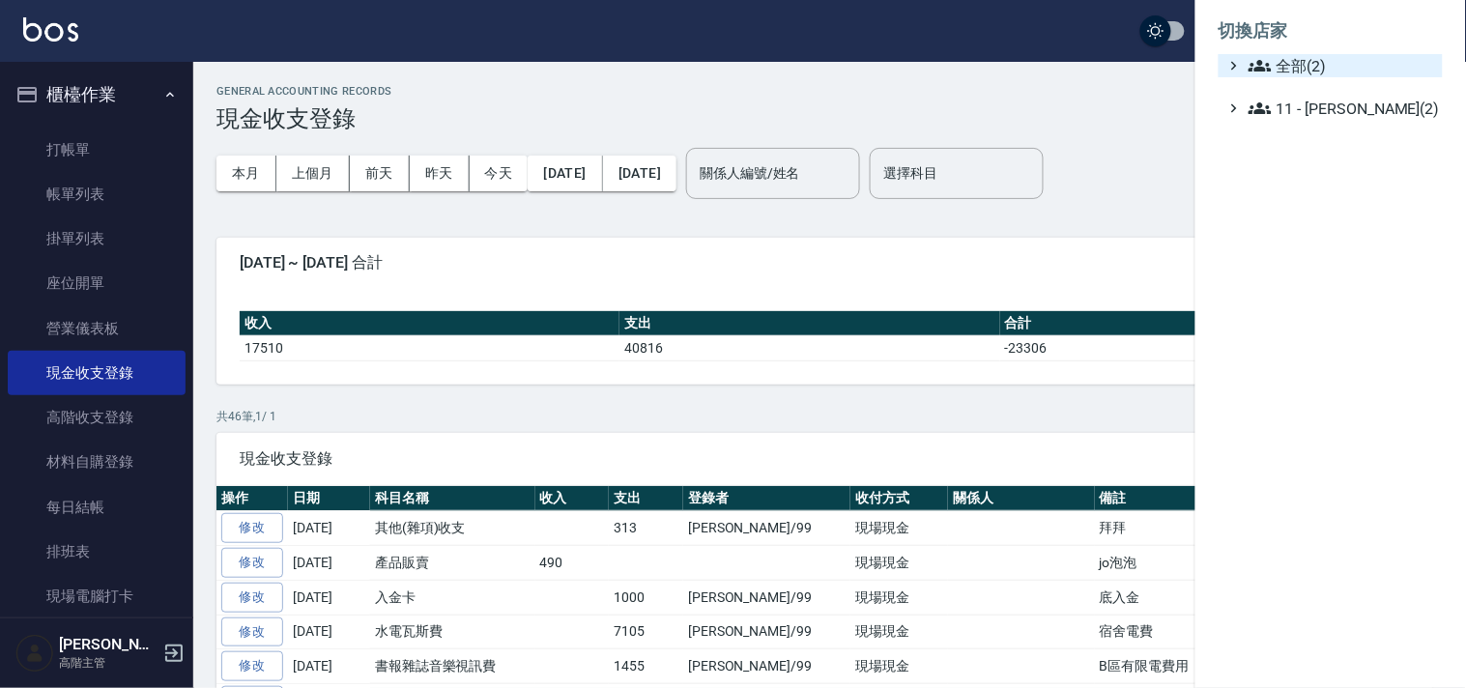
click at [1283, 70] on span "全部(2)" at bounding box center [1342, 65] width 187 height 23
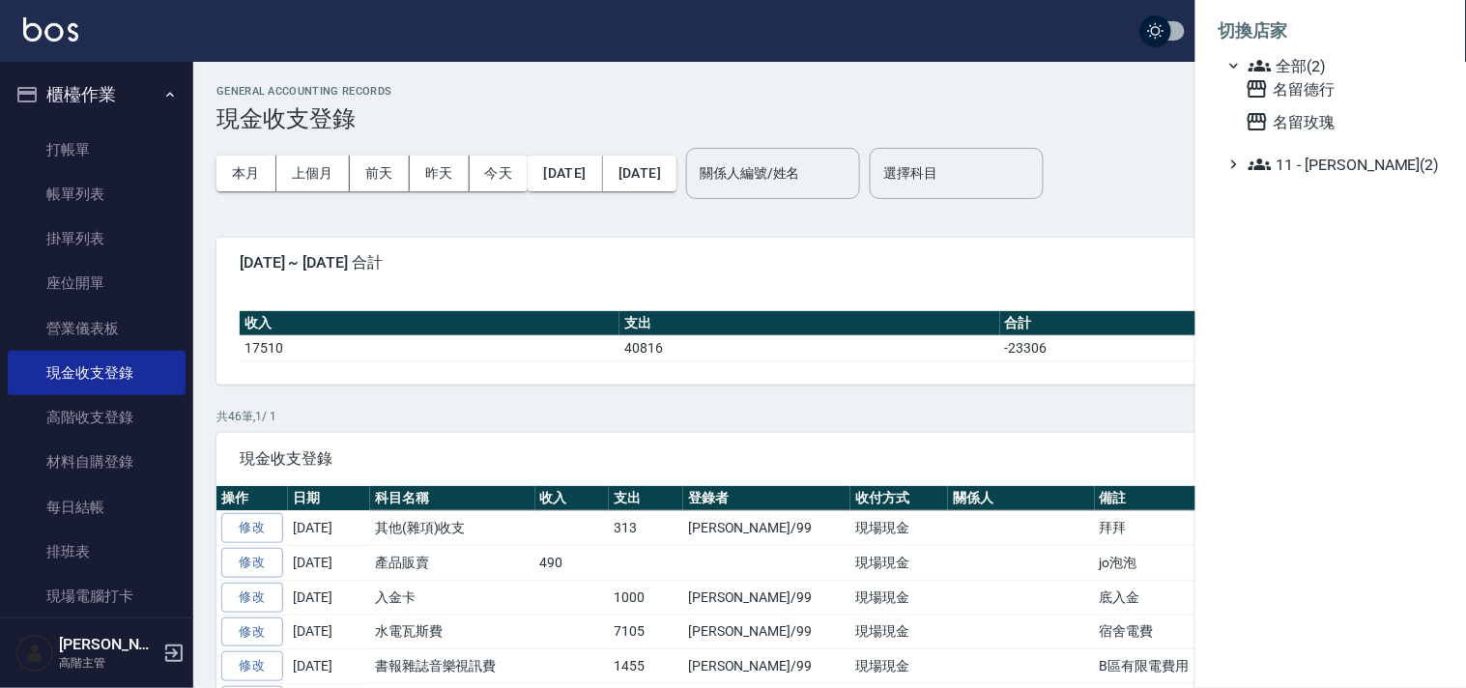
click at [1290, 101] on div "名留德行 名留玫瑰" at bounding box center [1340, 105] width 205 height 56
click at [1290, 89] on span "名留德行" at bounding box center [1340, 88] width 189 height 23
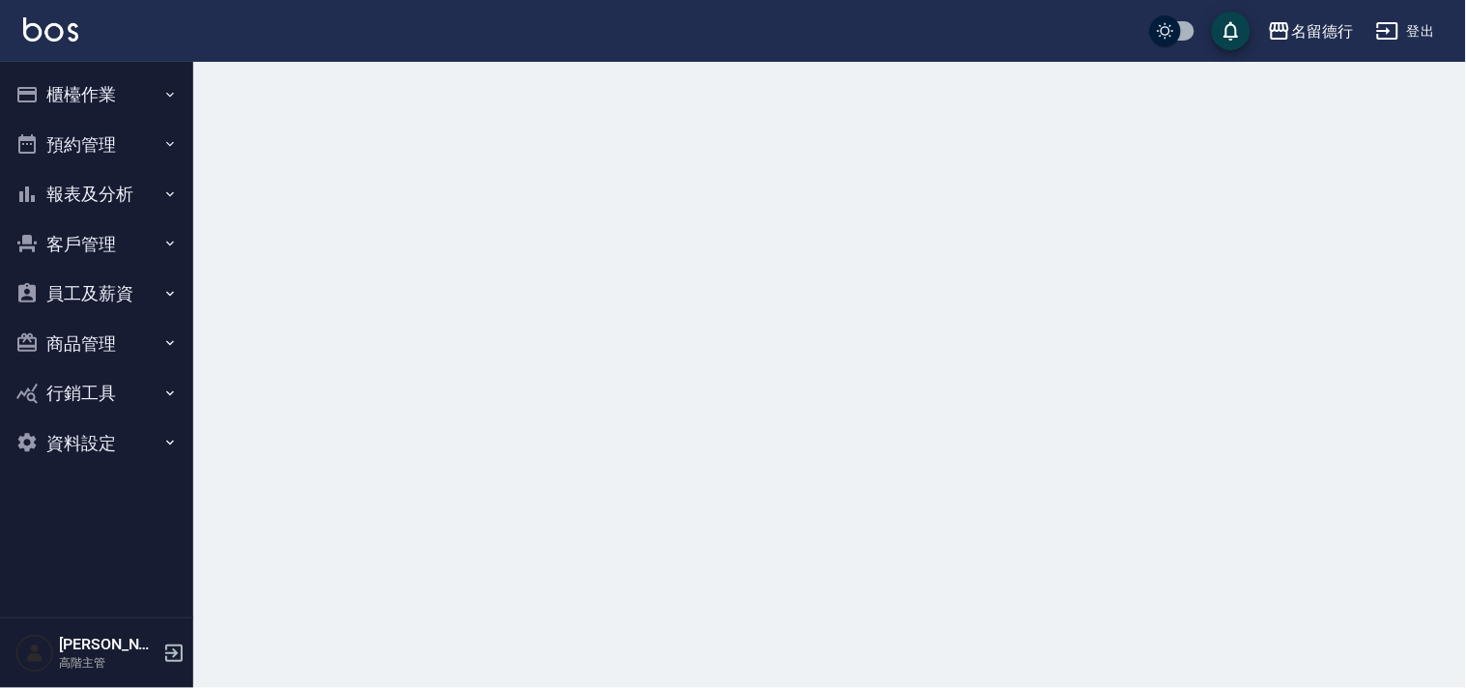
click at [99, 89] on button "櫃檯作業" at bounding box center [97, 95] width 178 height 50
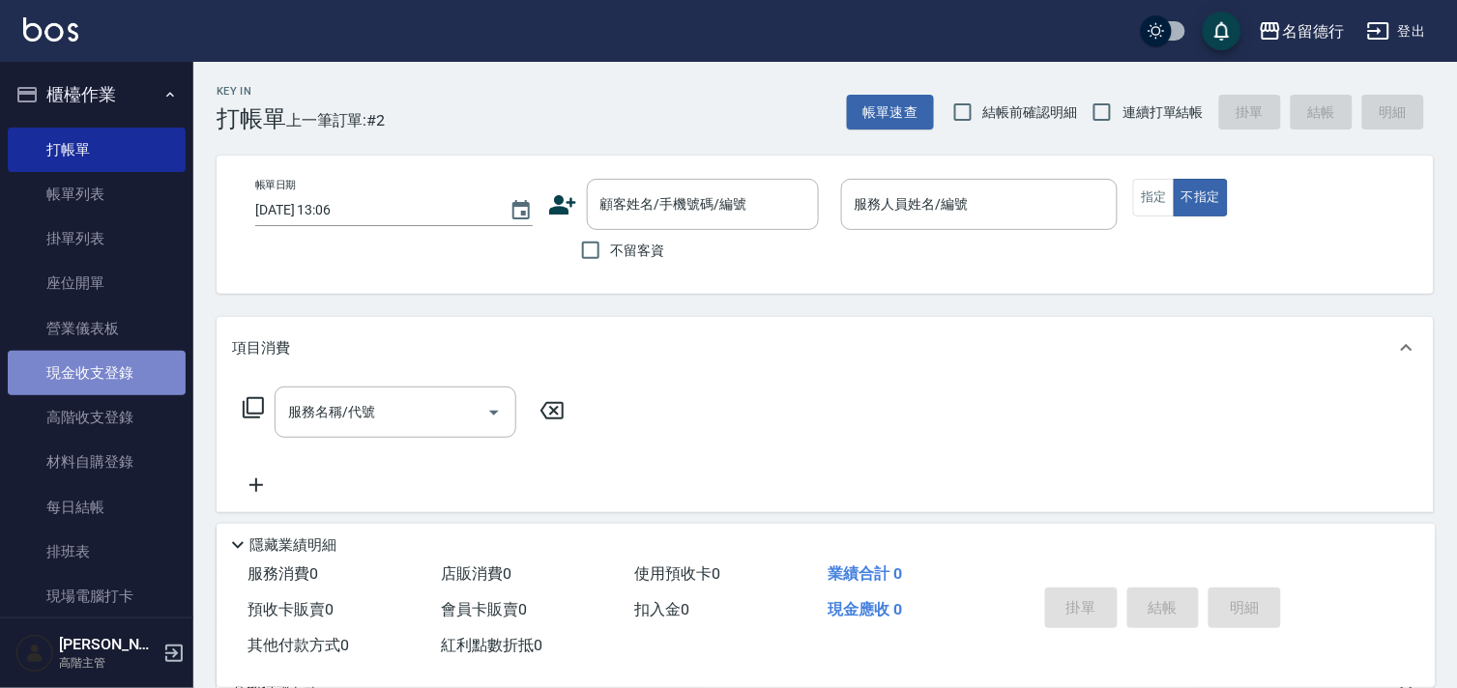
click at [103, 368] on link "現金收支登錄" at bounding box center [97, 373] width 178 height 44
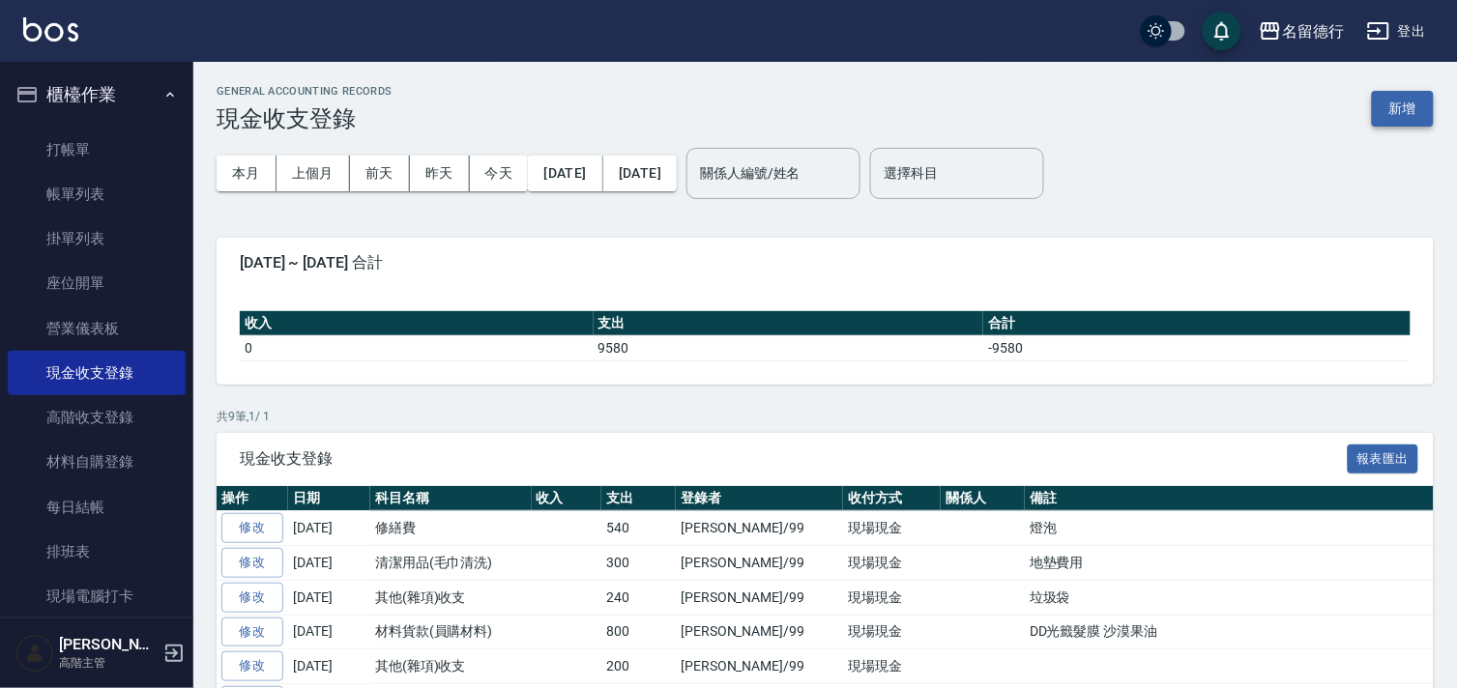
click at [1405, 112] on button "新增" at bounding box center [1403, 109] width 62 height 36
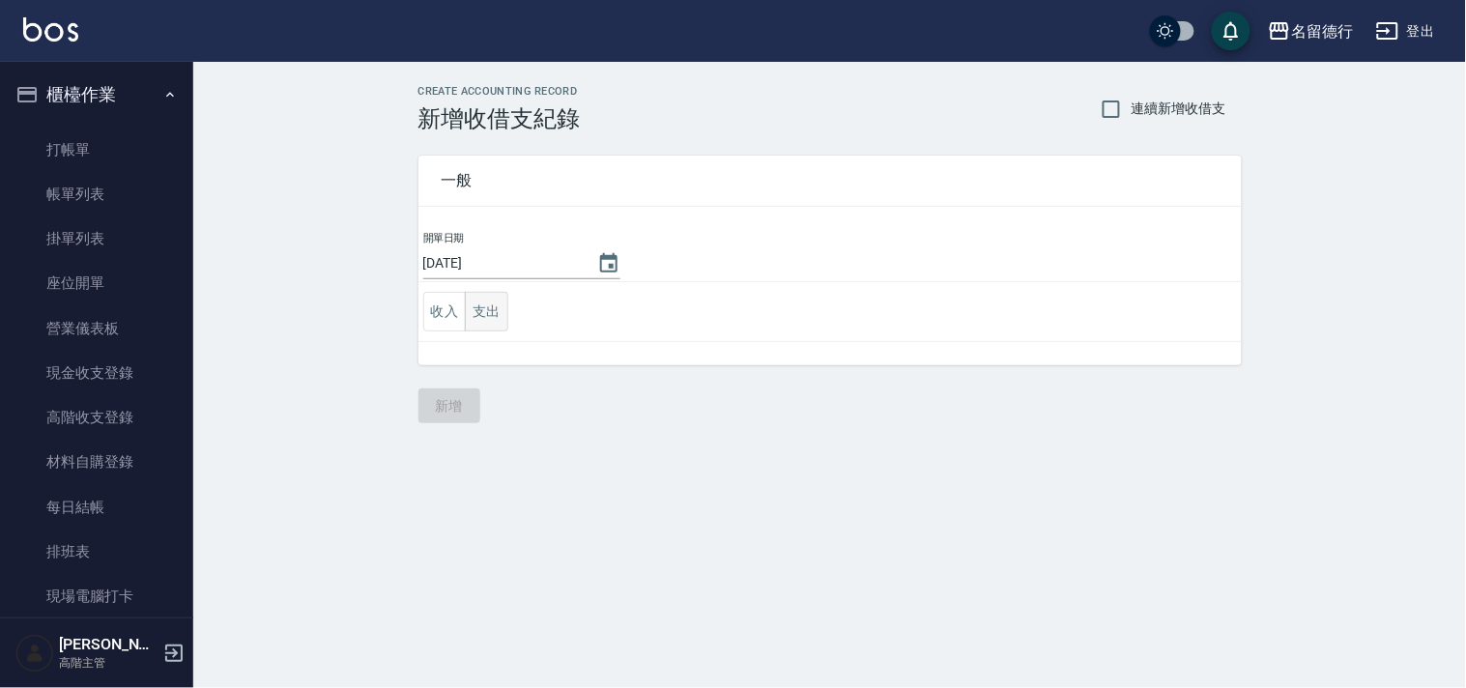
click at [476, 297] on button "支出" at bounding box center [486, 312] width 43 height 40
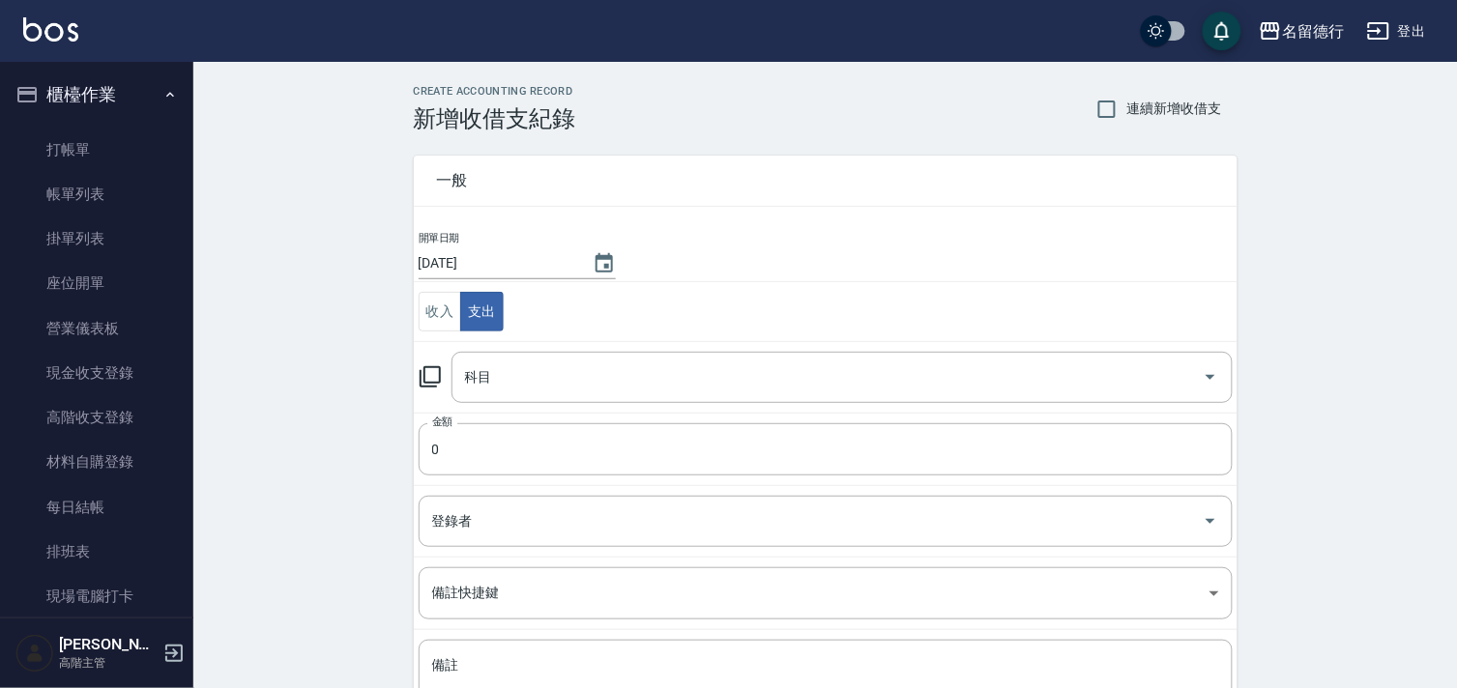
click at [476, 384] on div "科目 科目" at bounding box center [841, 377] width 781 height 51
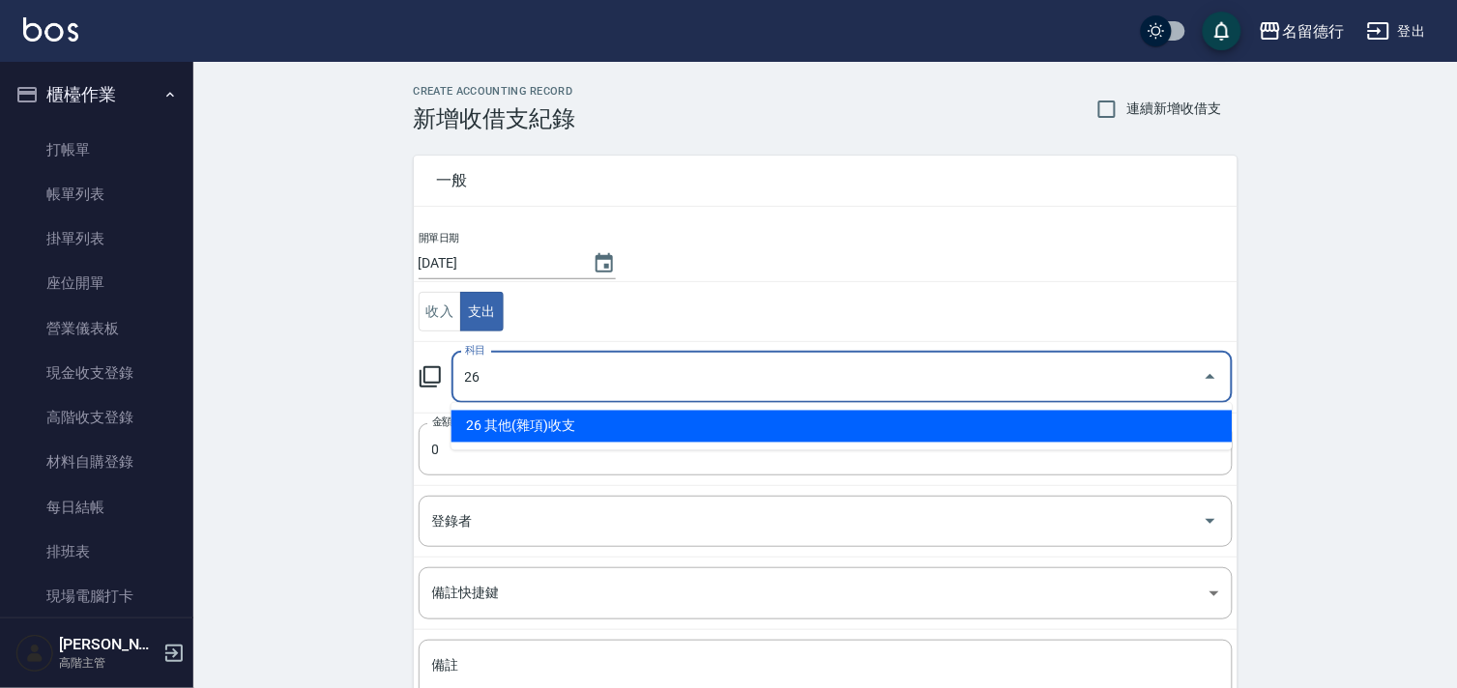
type input "26 其他(雜項)收支"
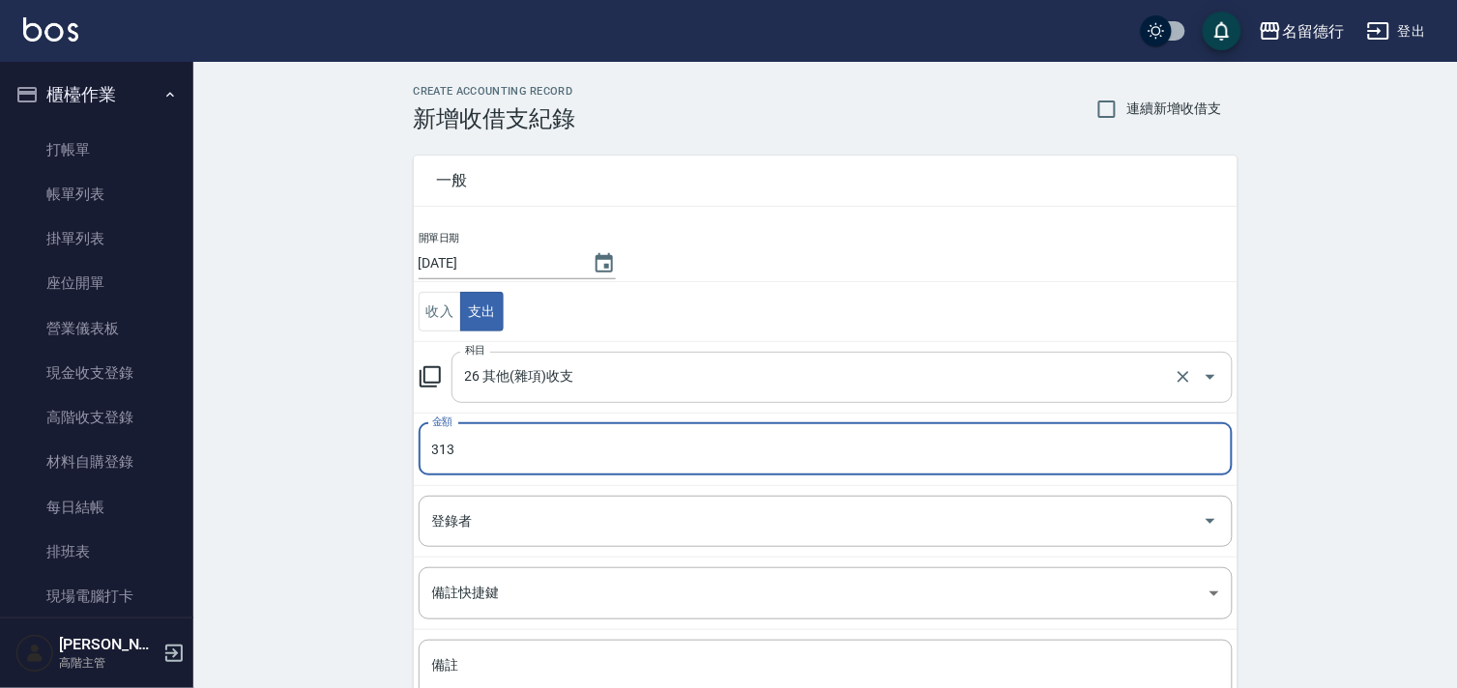
type input "313"
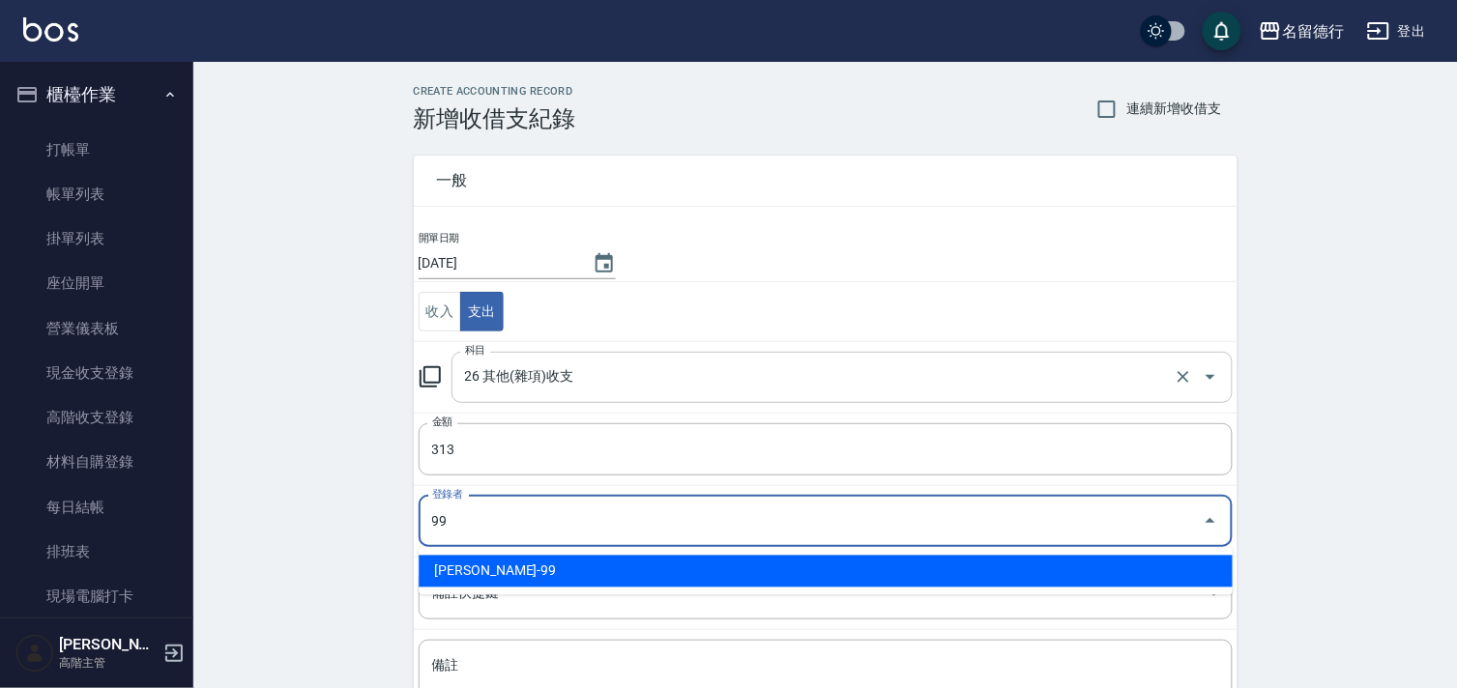
type input "劉期成-99"
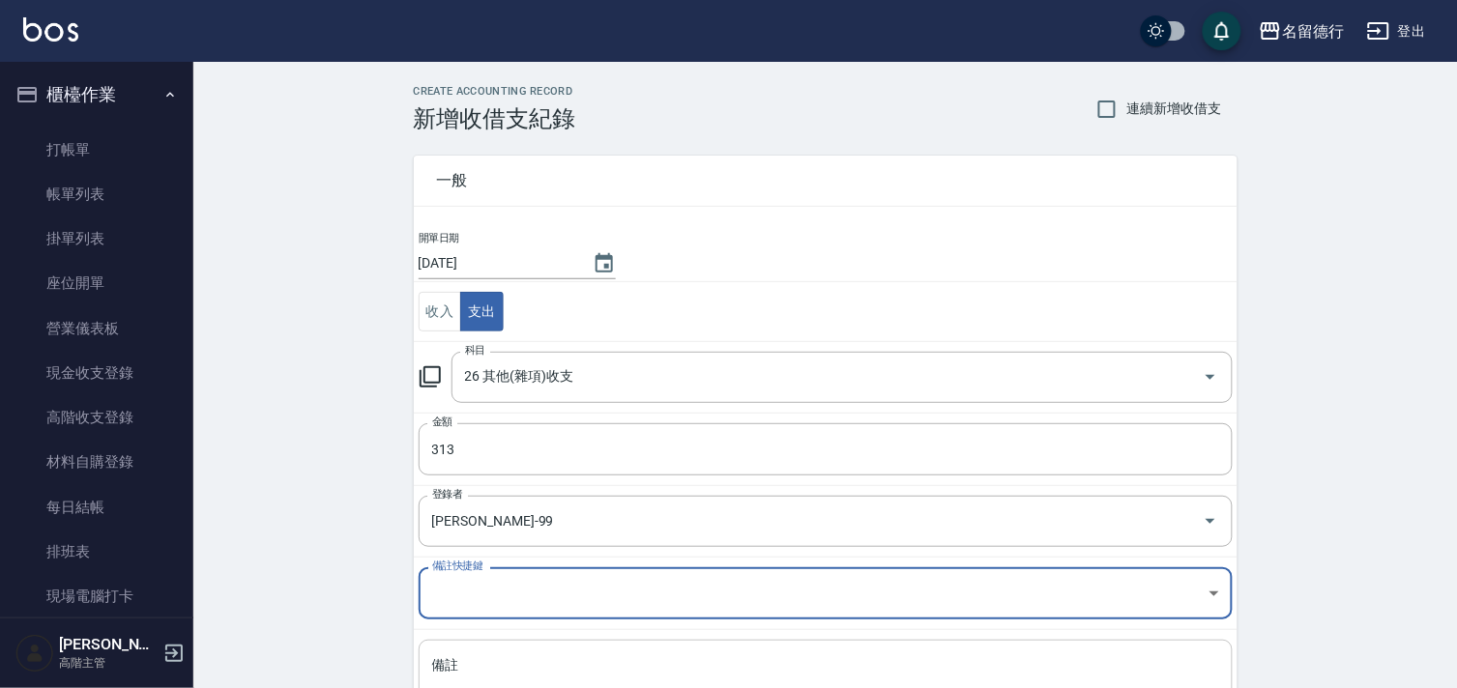
click at [573, 674] on textarea "備註" at bounding box center [825, 689] width 787 height 66
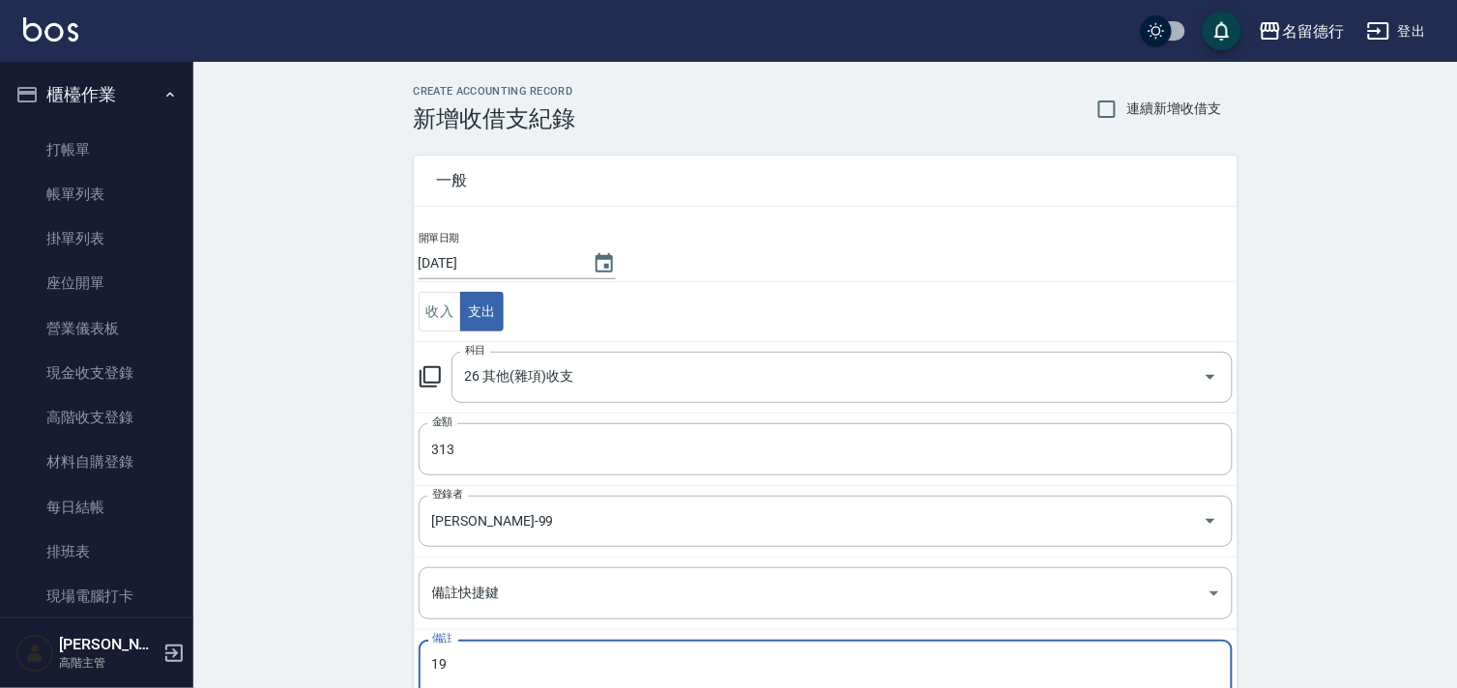
type textarea "1"
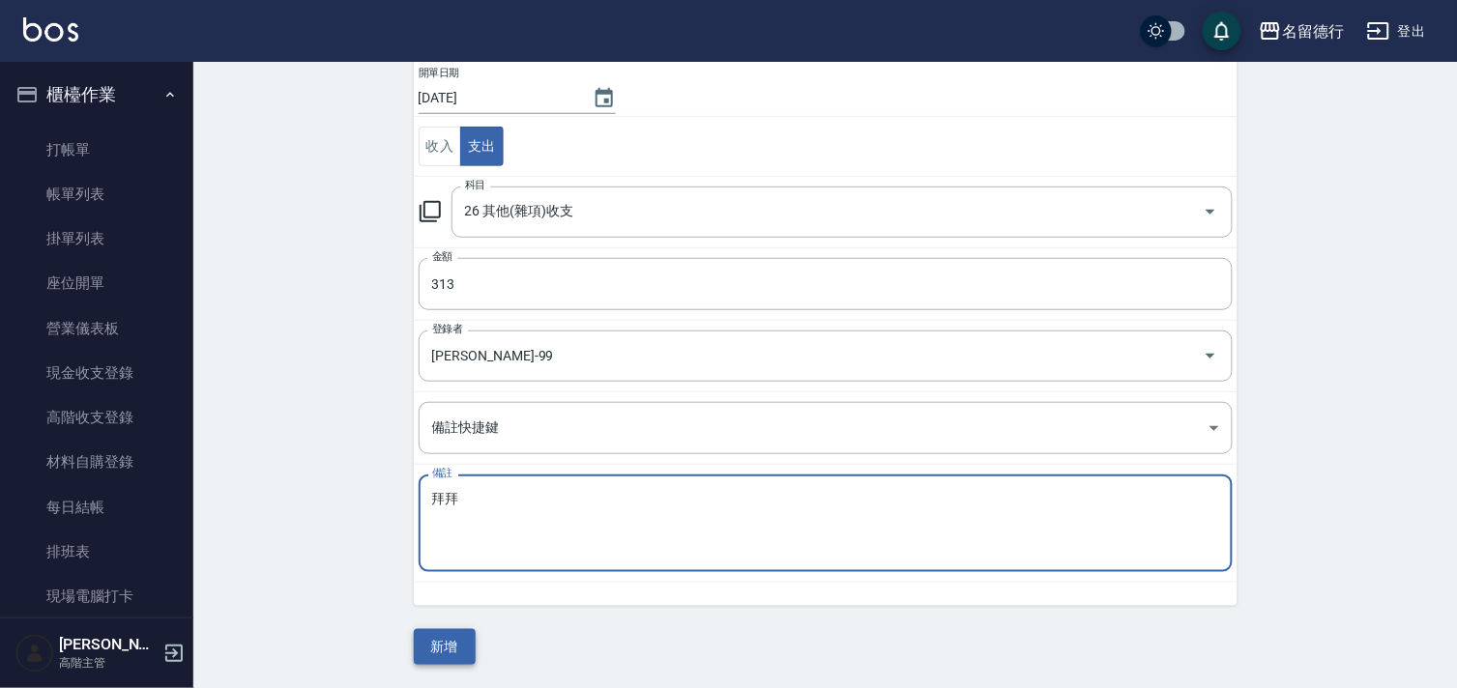
type textarea "拜拜"
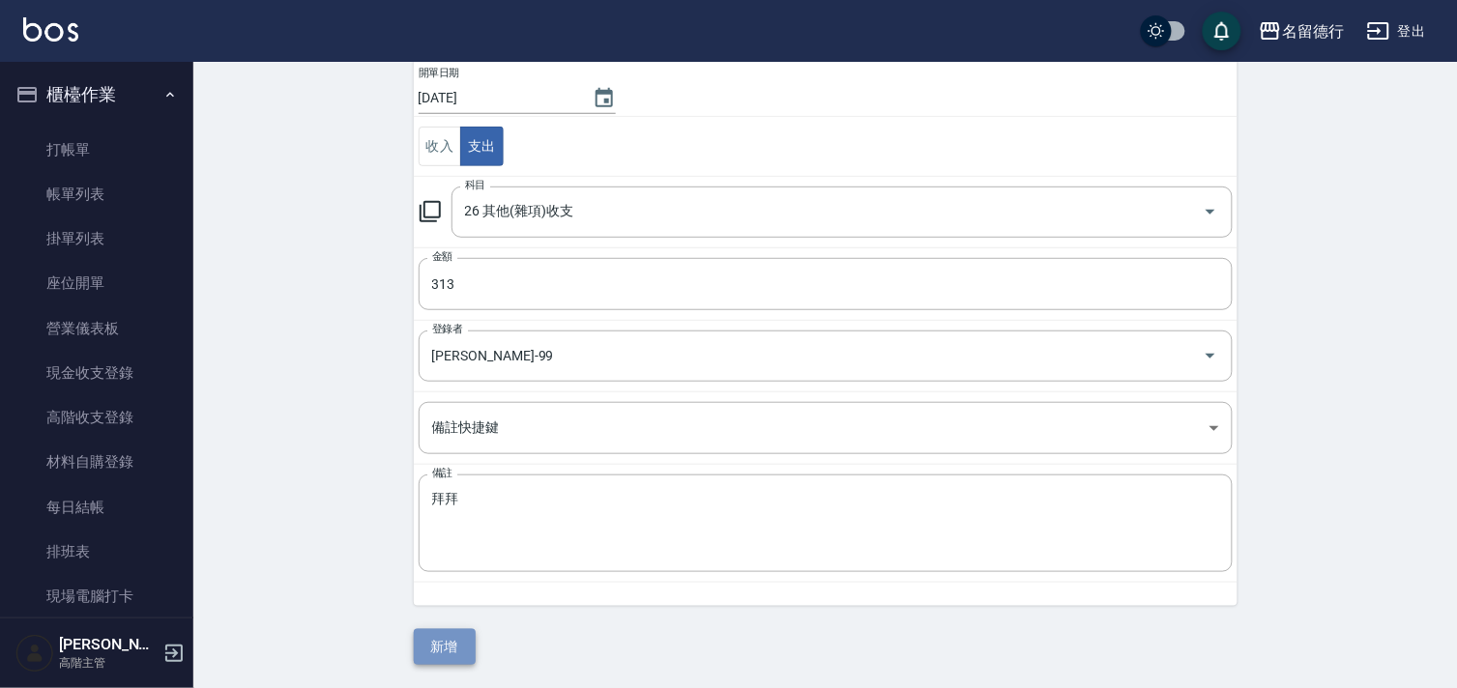
click at [437, 645] on button "新增" at bounding box center [445, 647] width 62 height 36
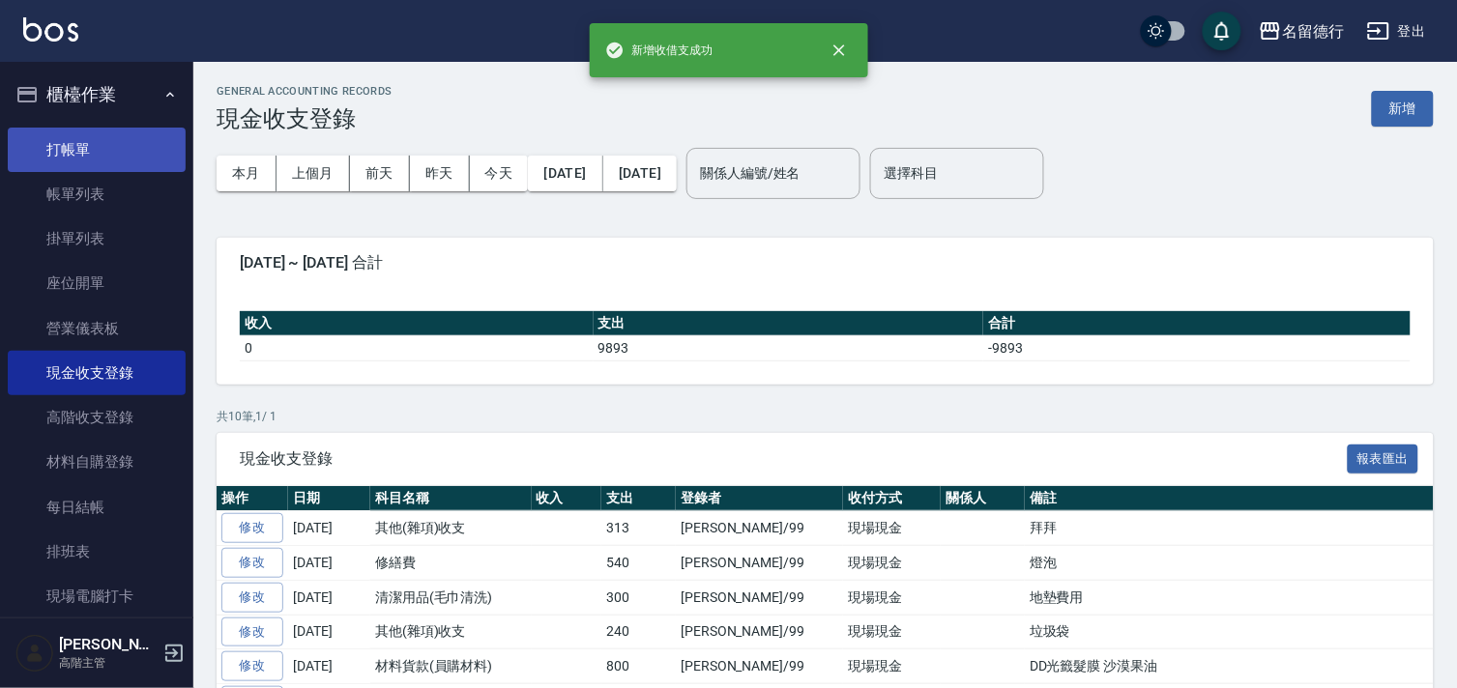
click at [82, 133] on link "打帳單" at bounding box center [97, 150] width 178 height 44
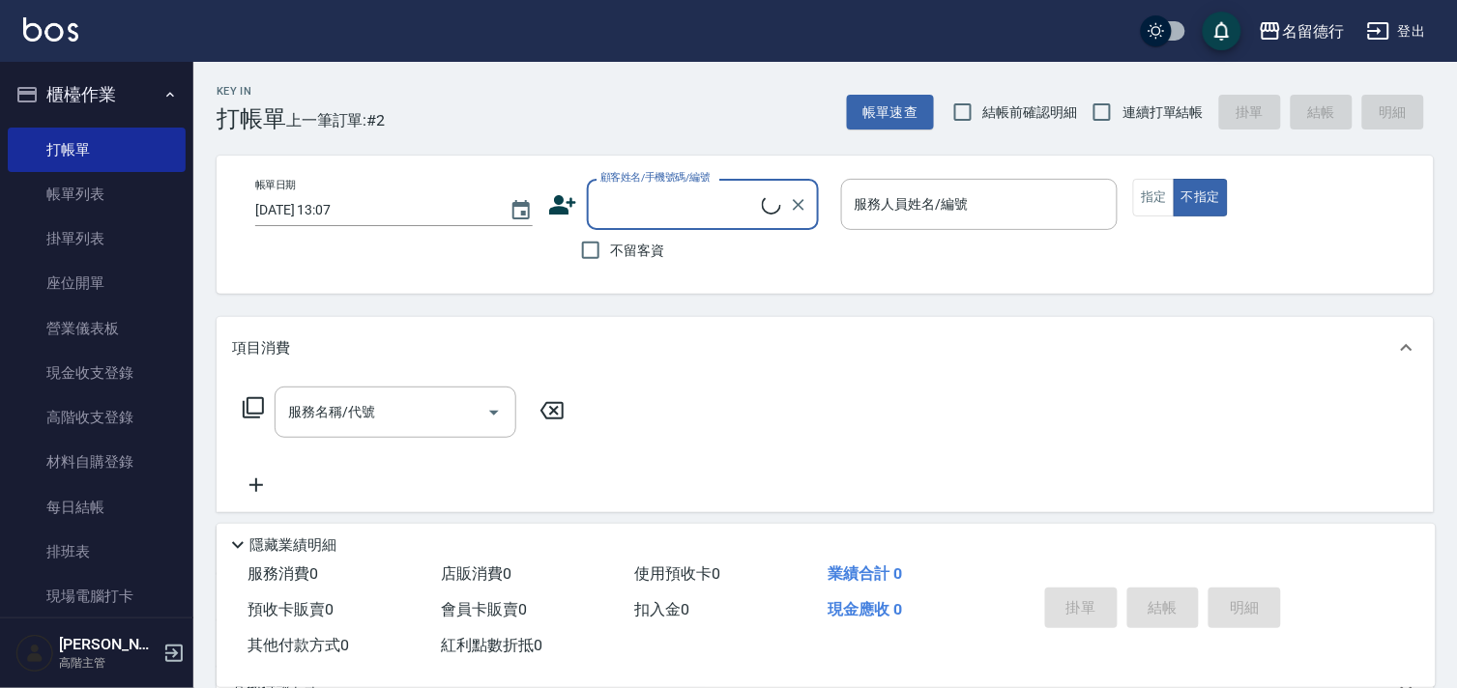
click at [1423, 22] on button "登出" at bounding box center [1396, 32] width 74 height 36
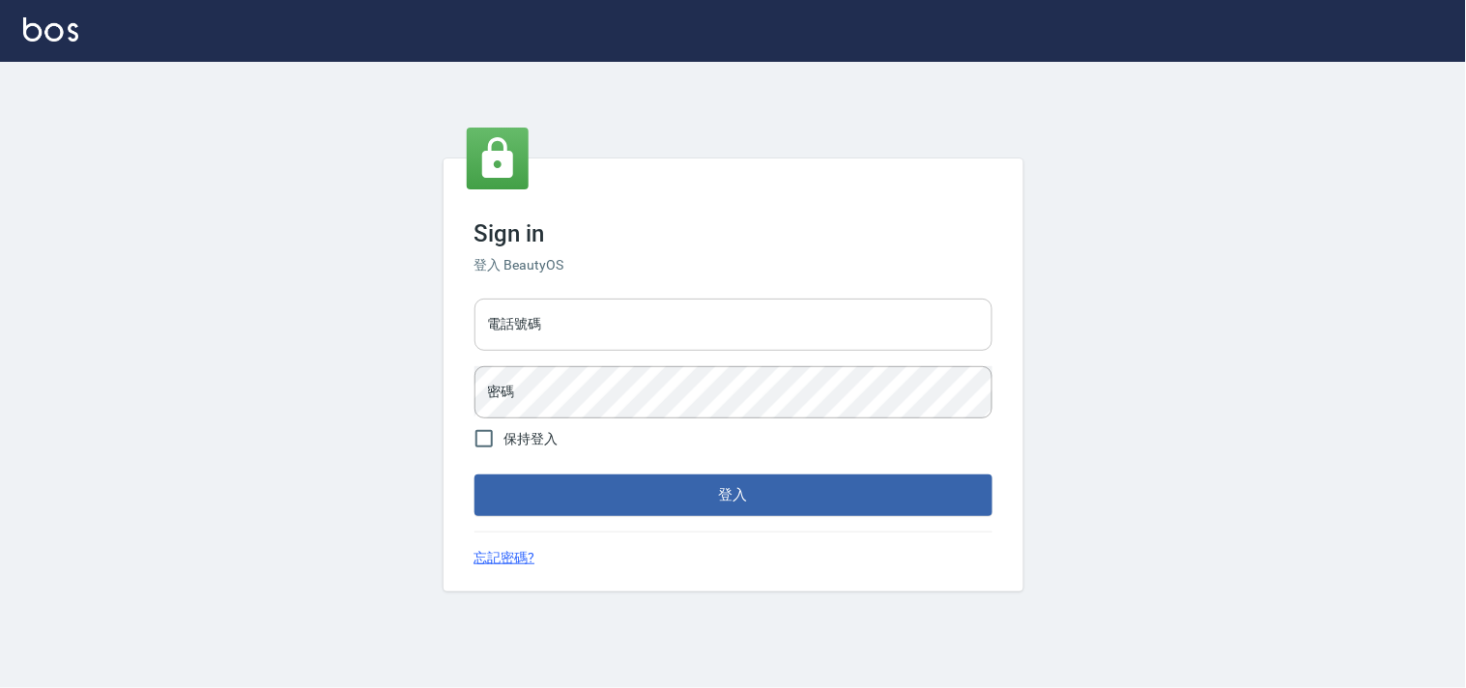
type input "0955582961"
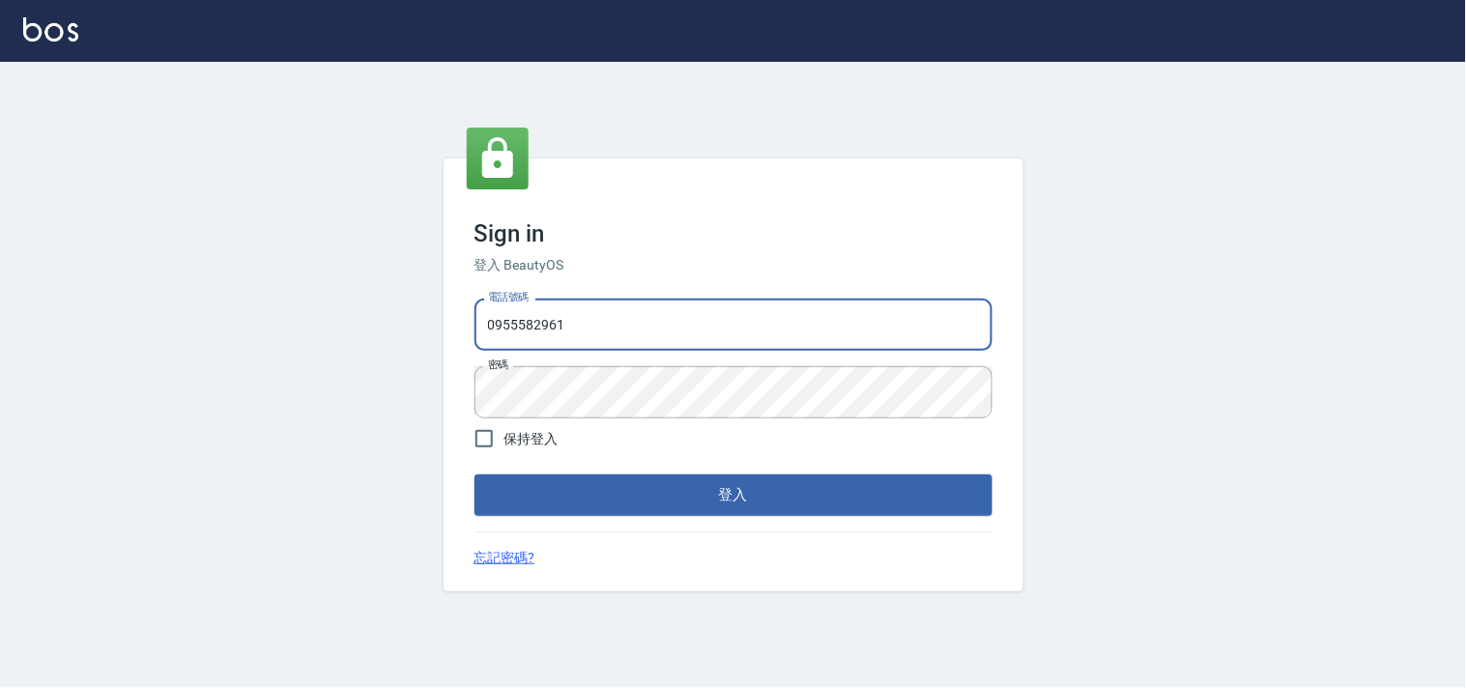
click at [609, 313] on input "0955582961" at bounding box center [734, 325] width 518 height 52
type input "28261007"
click at [696, 491] on button "登入" at bounding box center [734, 495] width 518 height 41
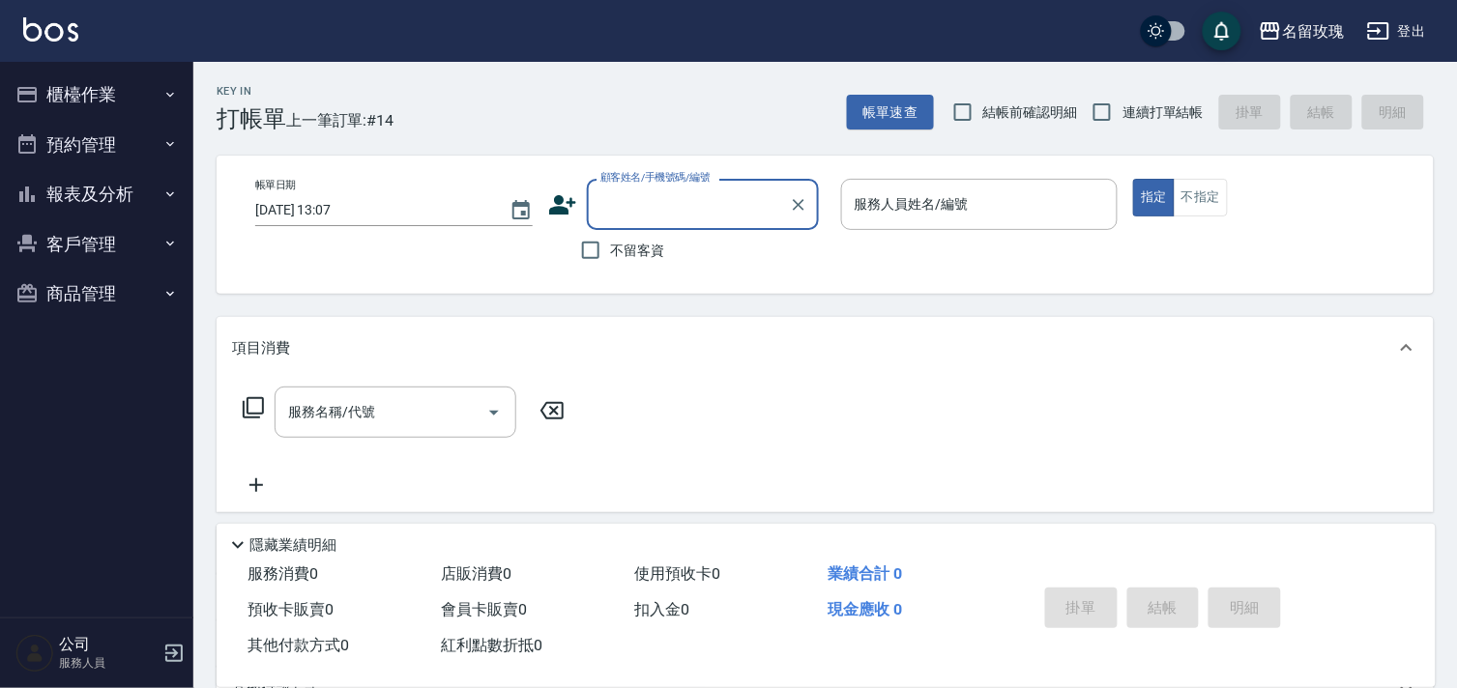
click at [1037, 131] on label "結帳前確認明細" at bounding box center [1009, 112] width 135 height 41
click at [983, 131] on input "結帳前確認明細" at bounding box center [962, 112] width 41 height 41
checkbox input "true"
click at [1133, 113] on span "連續打單結帳" at bounding box center [1162, 112] width 81 height 20
click at [1122, 113] on input "連續打單結帳" at bounding box center [1102, 112] width 41 height 41
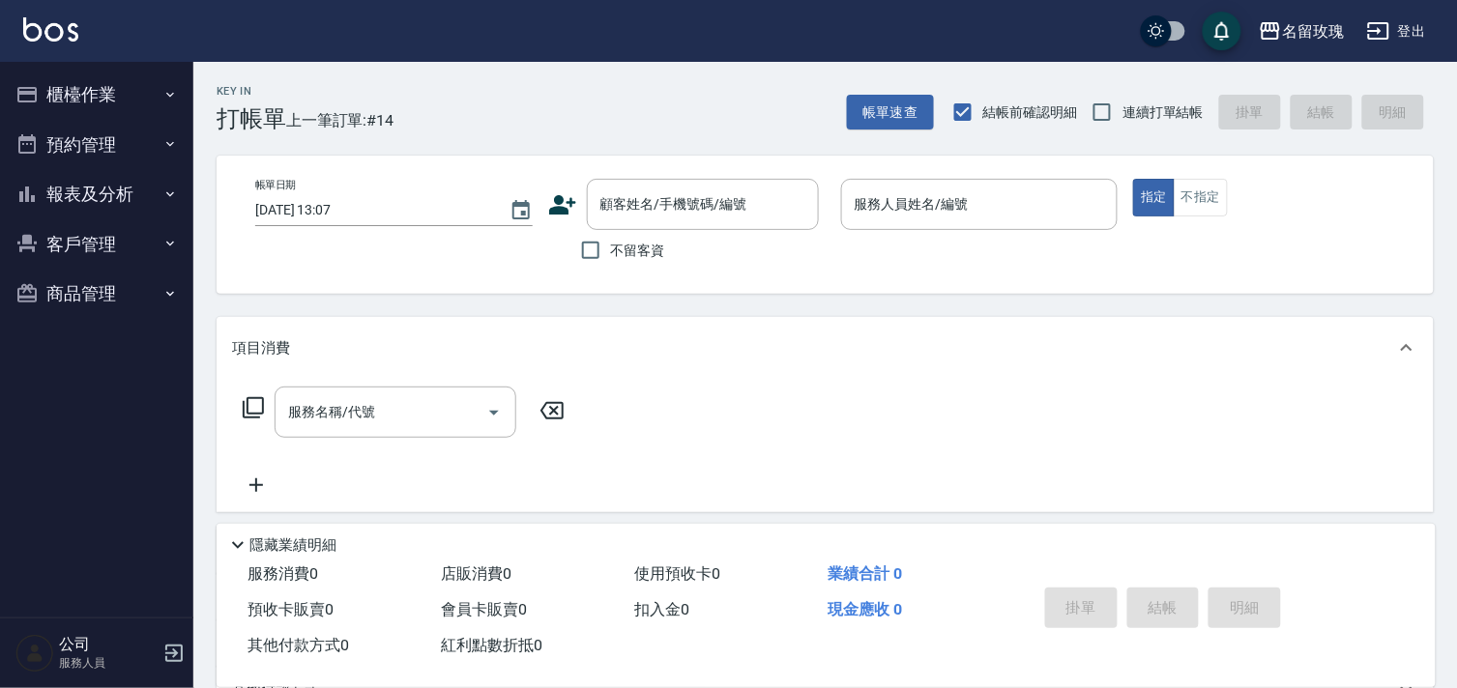
checkbox input "true"
